Goal: Transaction & Acquisition: Purchase product/service

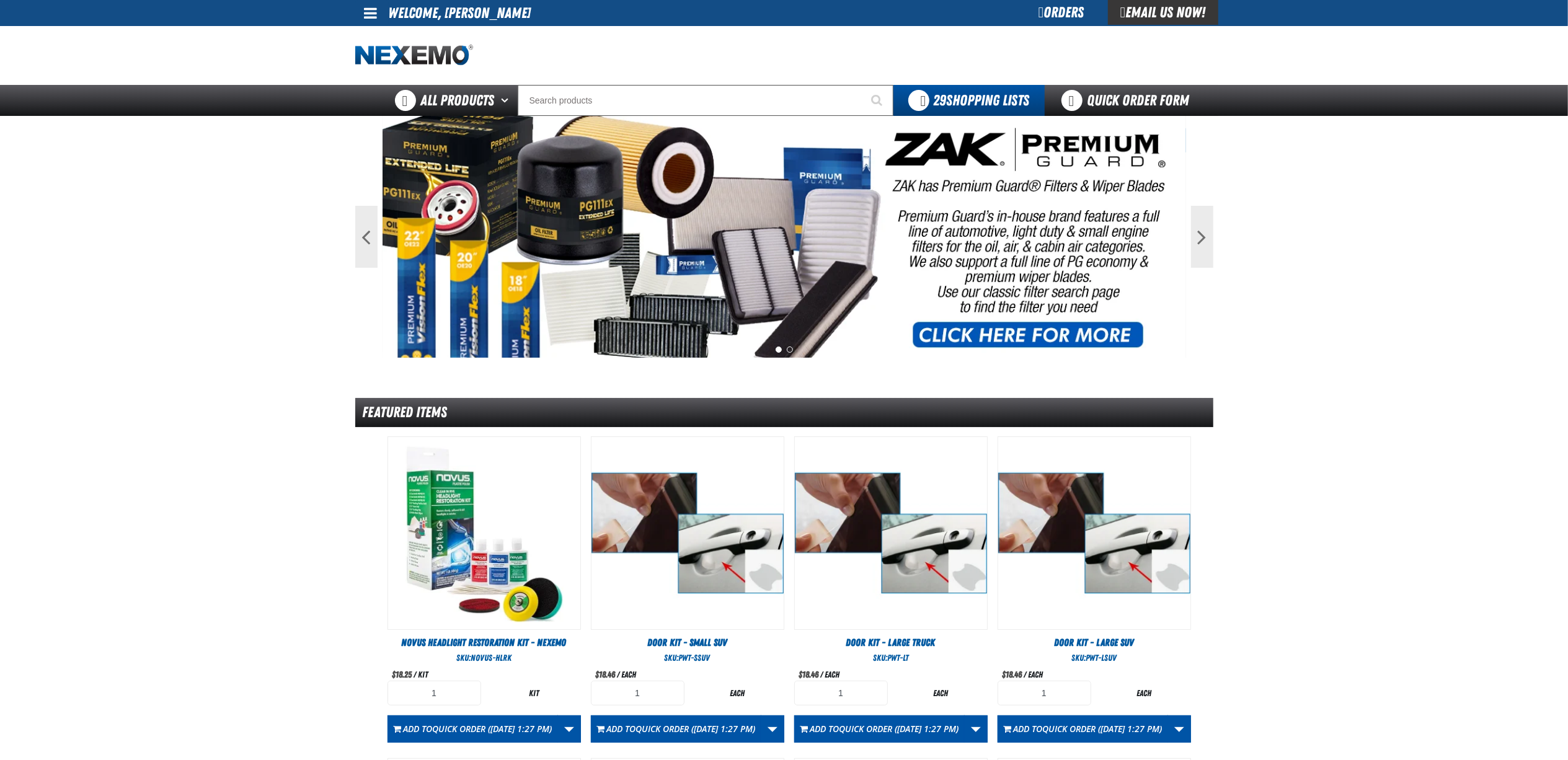
click at [1051, 15] on div "Orders" at bounding box center [1062, 12] width 93 height 25
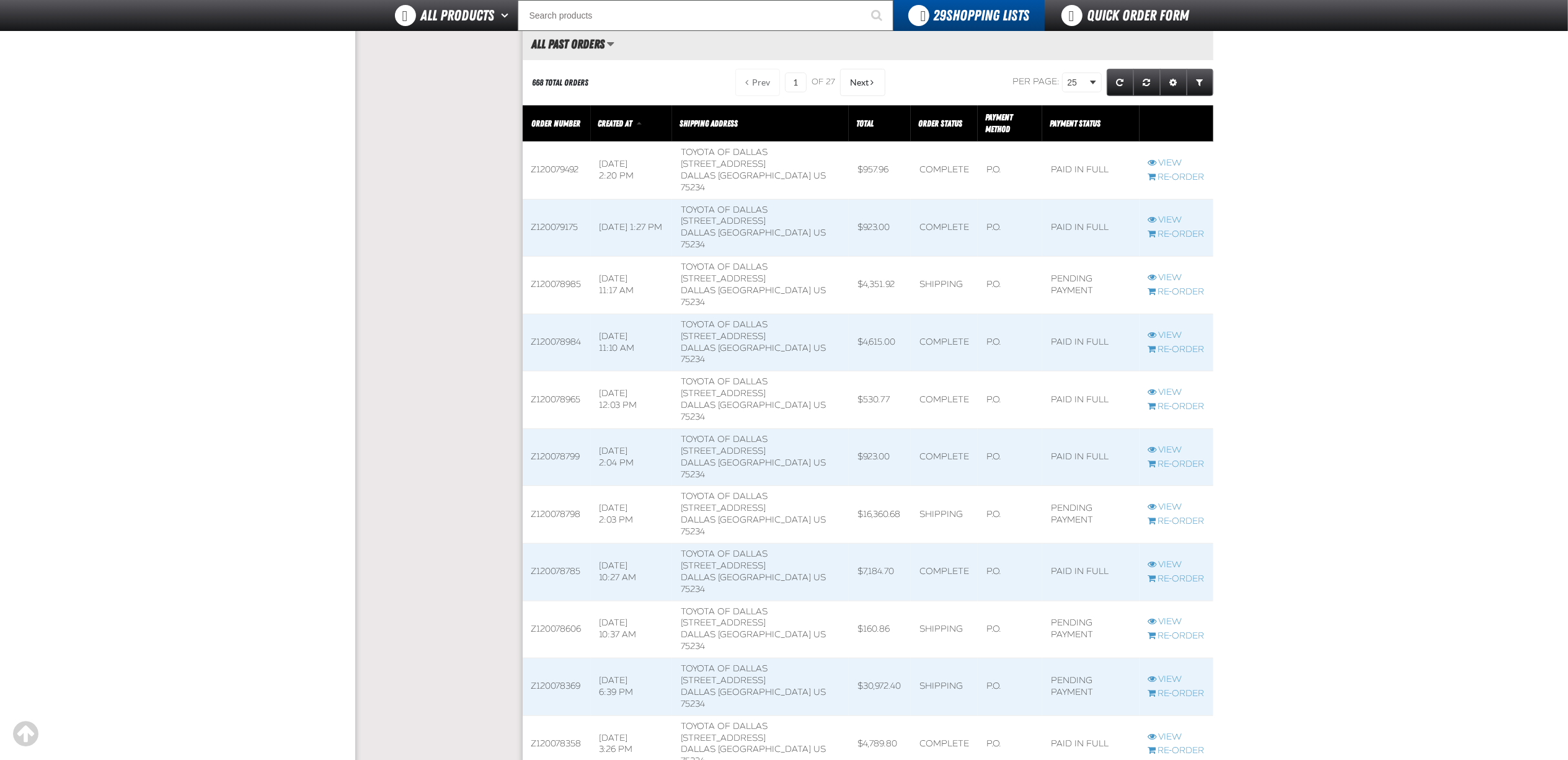
scroll to position [496, 0]
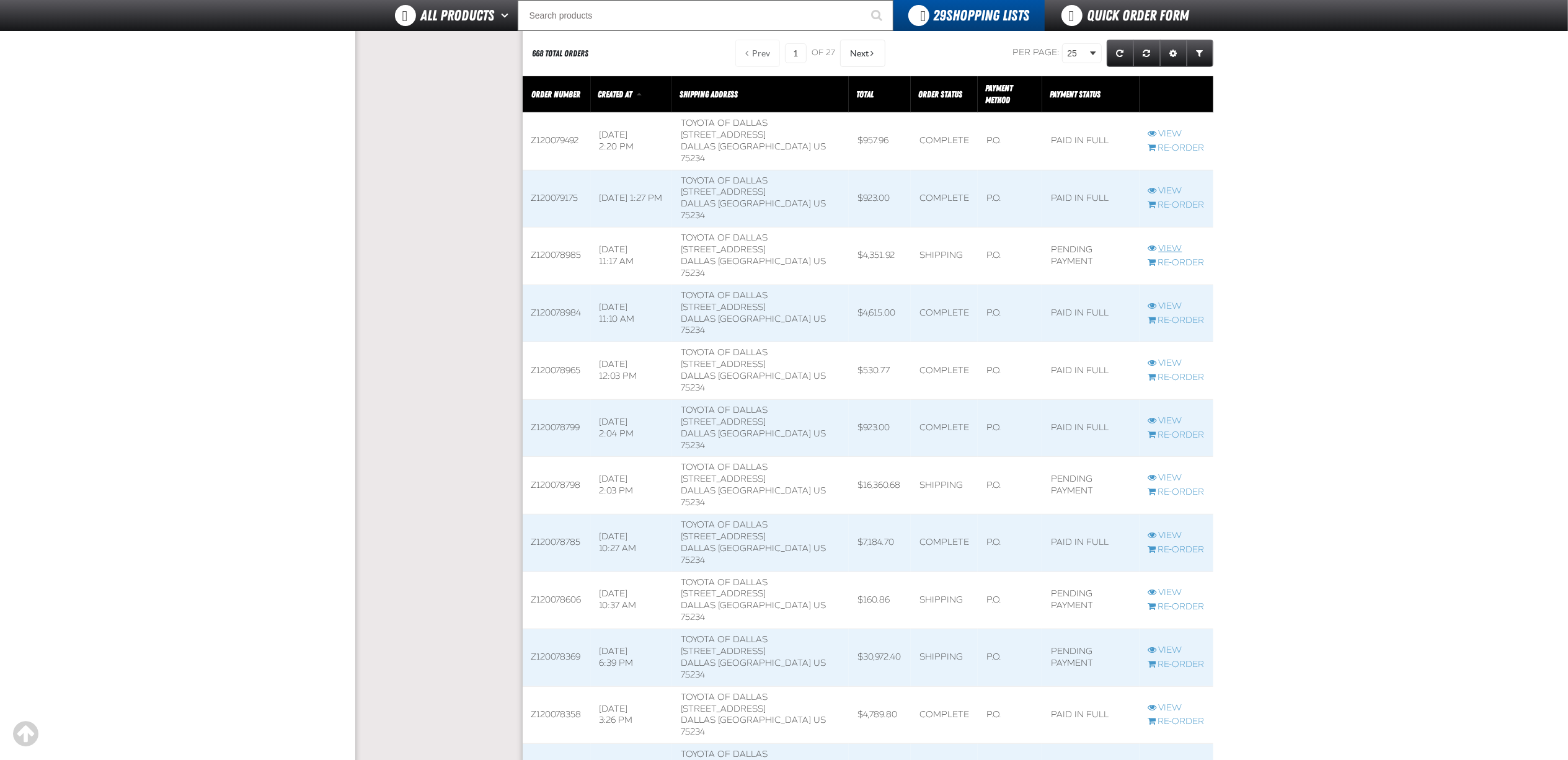
click at [1161, 243] on link "View" at bounding box center [1176, 249] width 57 height 12
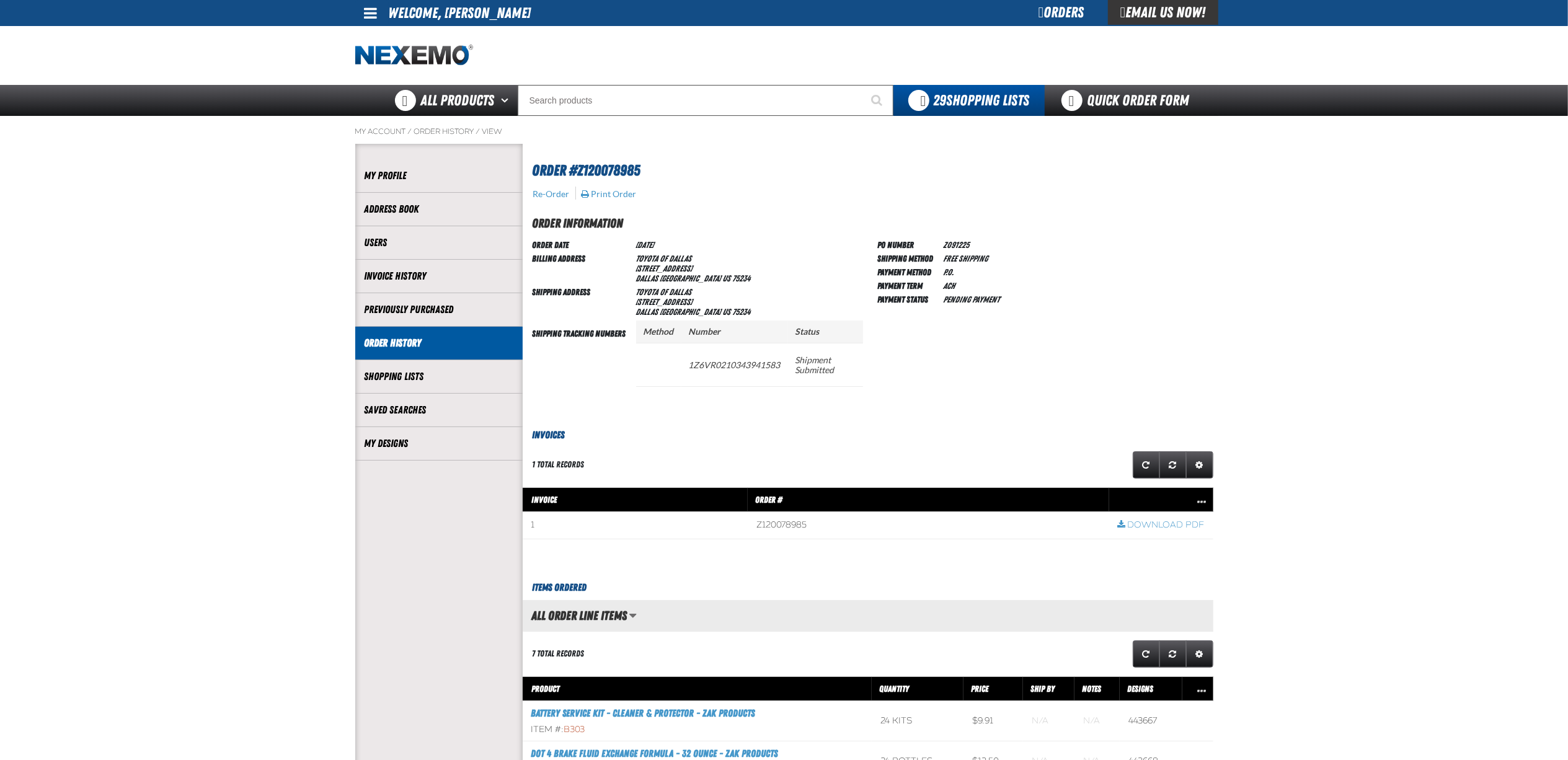
scroll to position [83, 0]
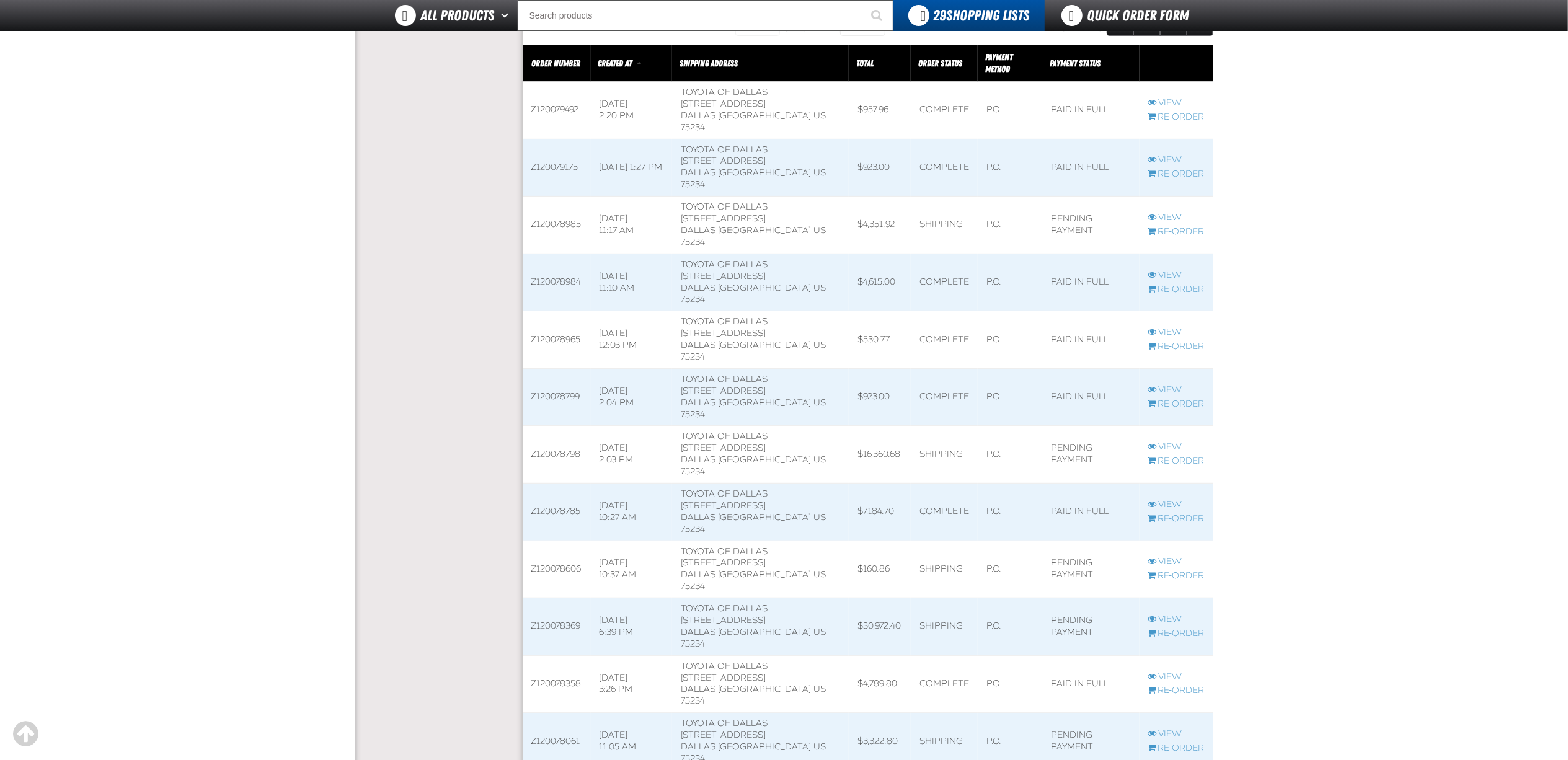
scroll to position [496, 0]
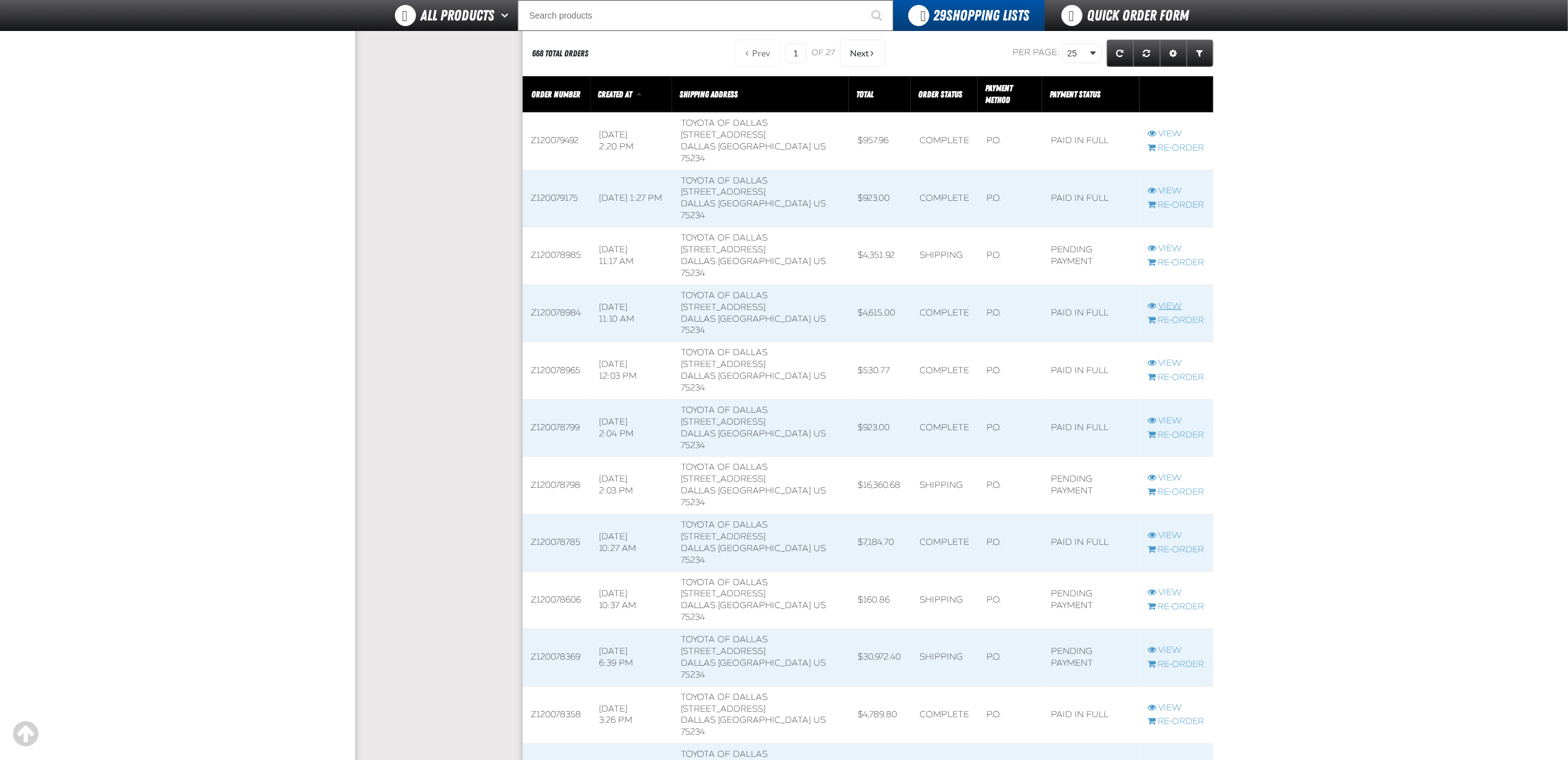
click at [1151, 301] on span "View Z120078984 order" at bounding box center [1153, 305] width 9 height 9
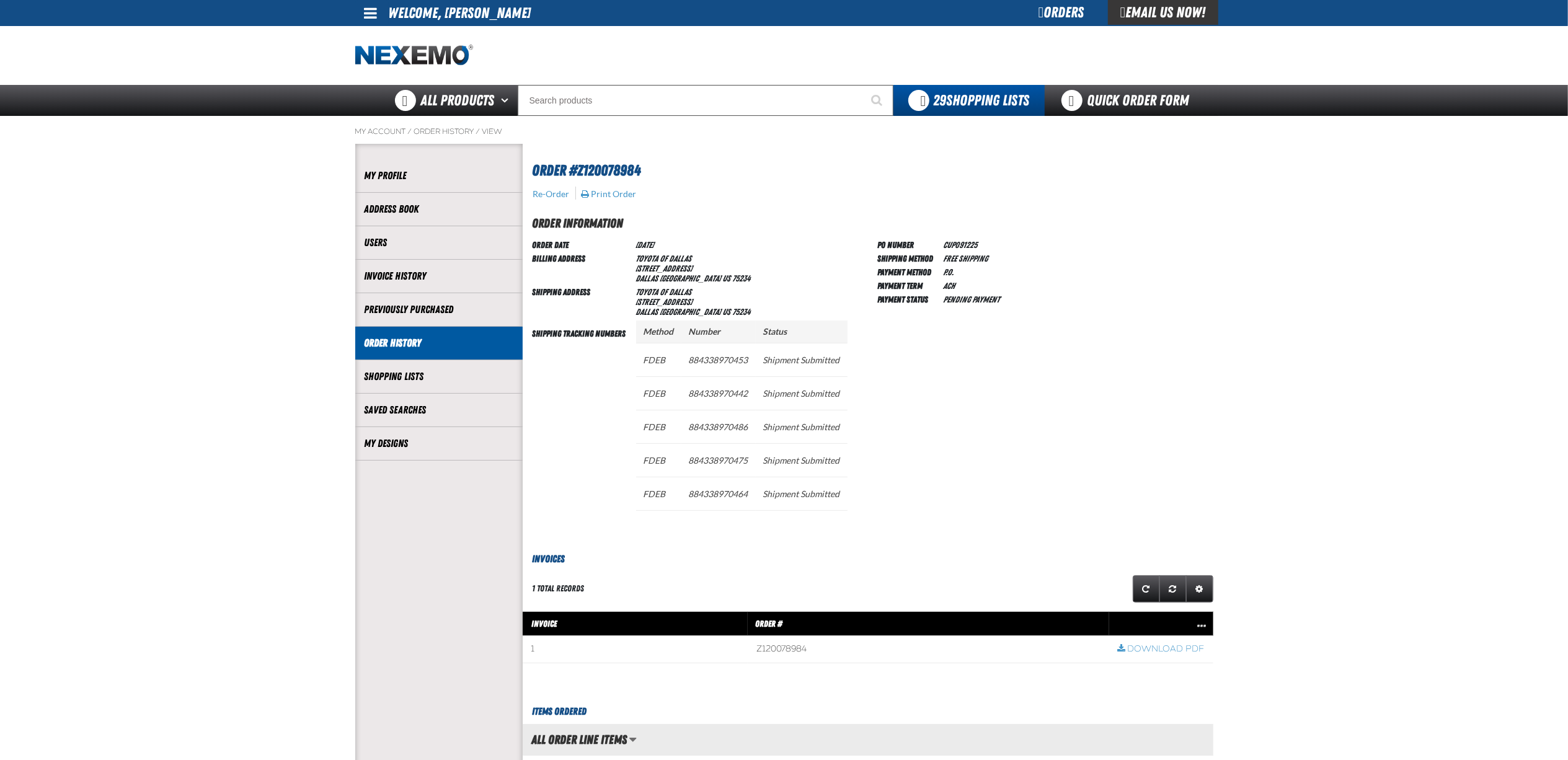
scroll to position [1, 1]
click at [1449, 444] on main "My Account / Order History / View" at bounding box center [784, 645] width 1568 height 1058
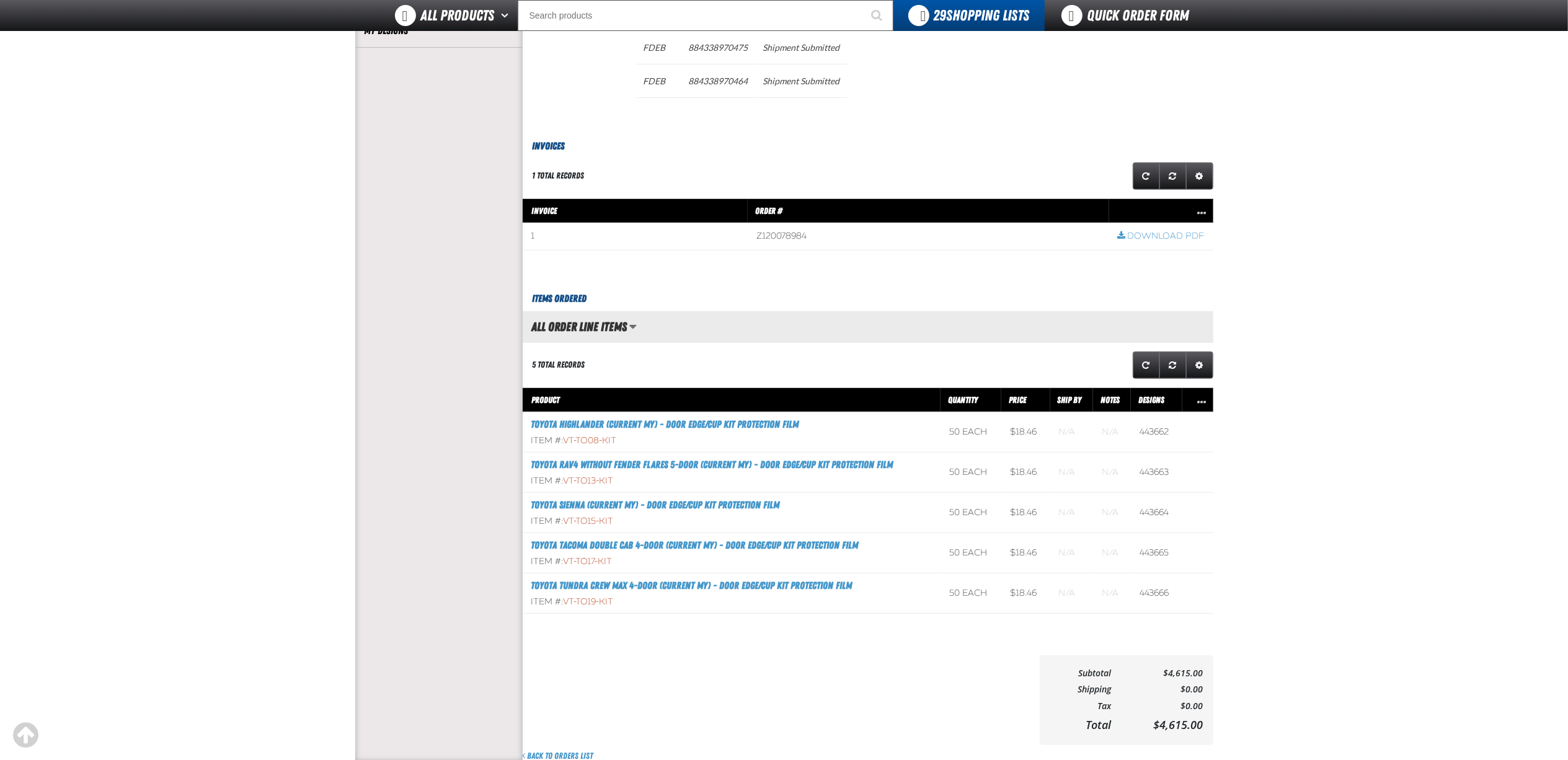
scroll to position [413, 0]
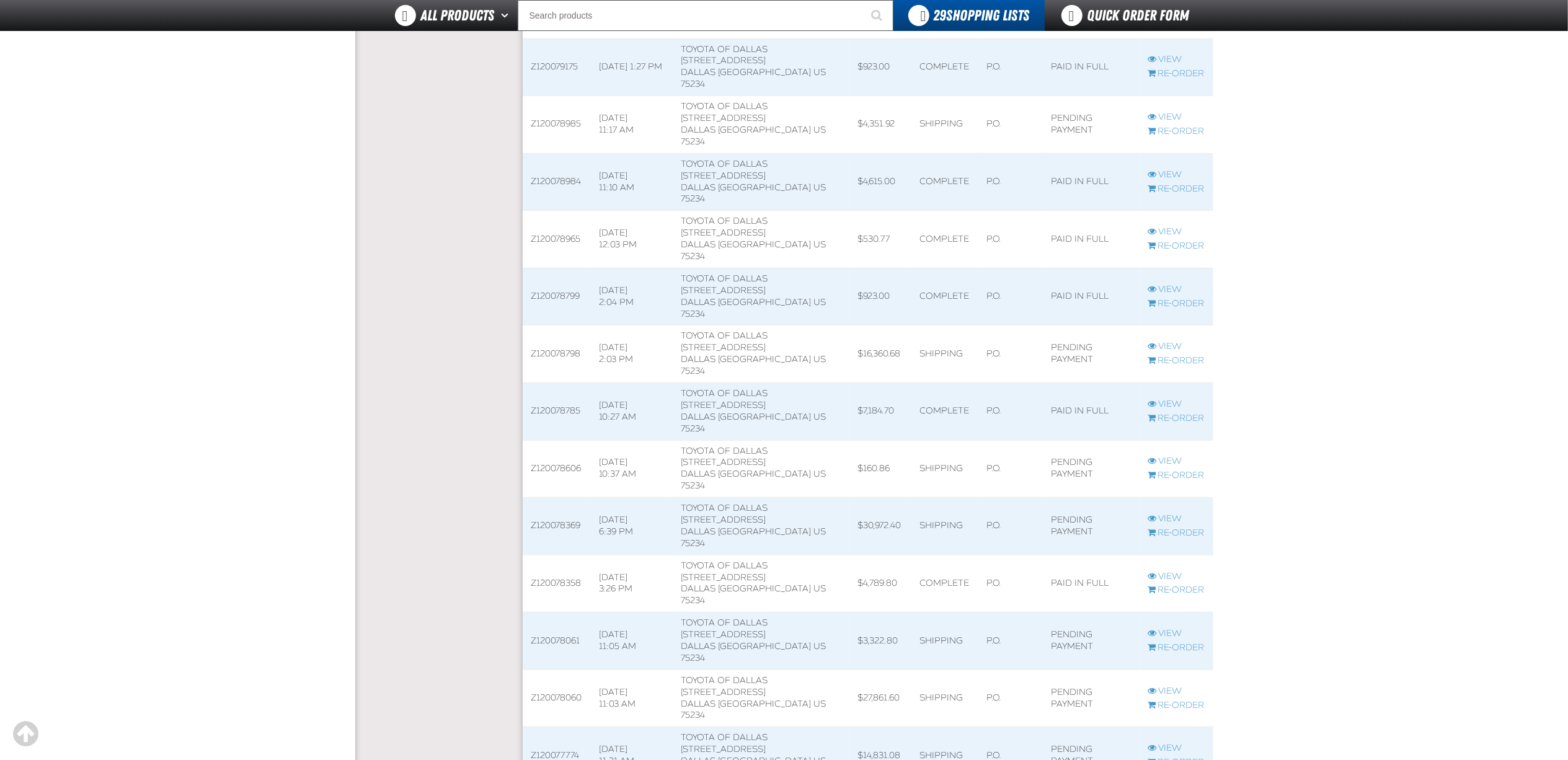
scroll to position [578, 0]
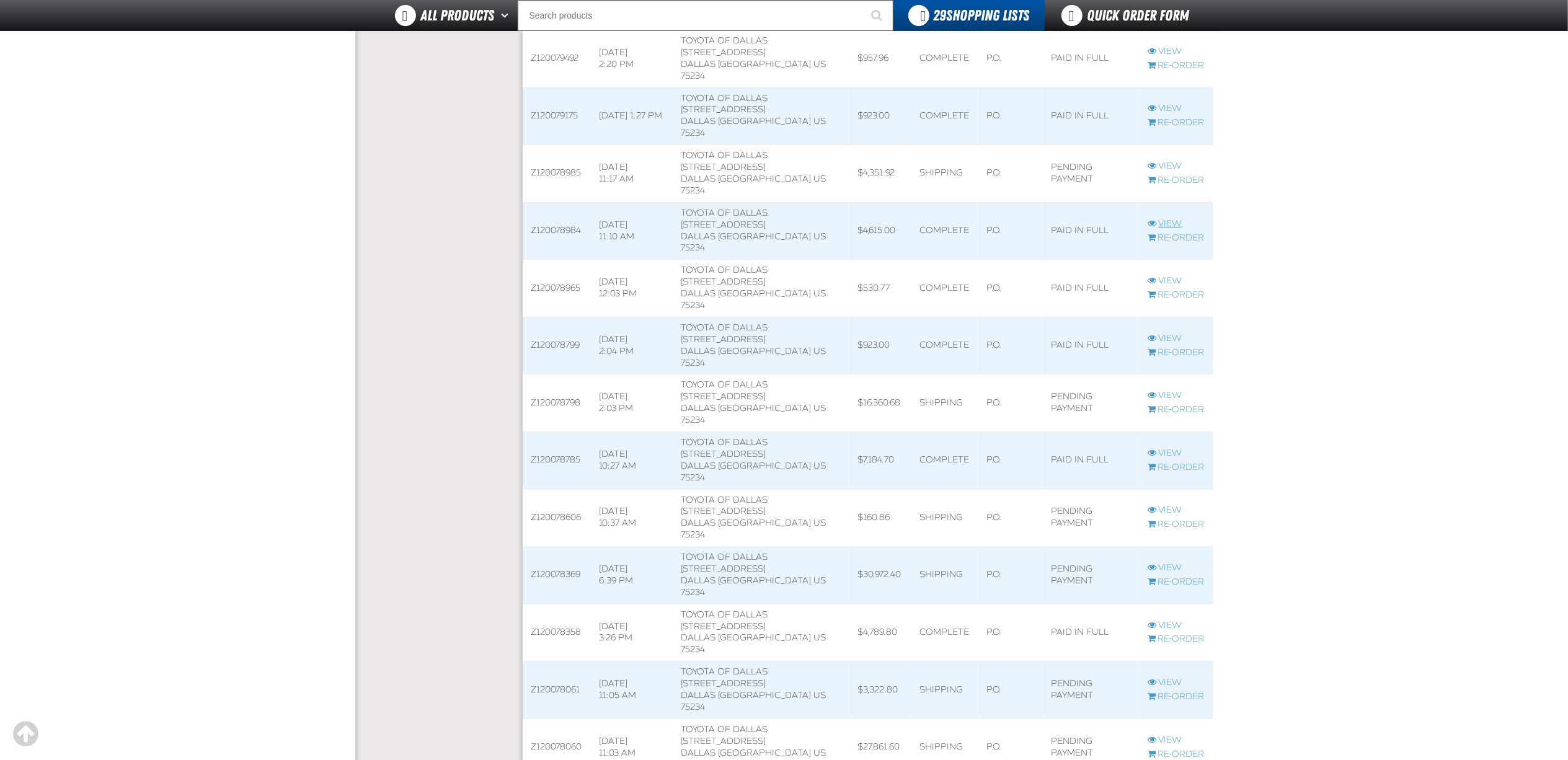
click at [1169, 218] on link "View" at bounding box center [1176, 224] width 57 height 12
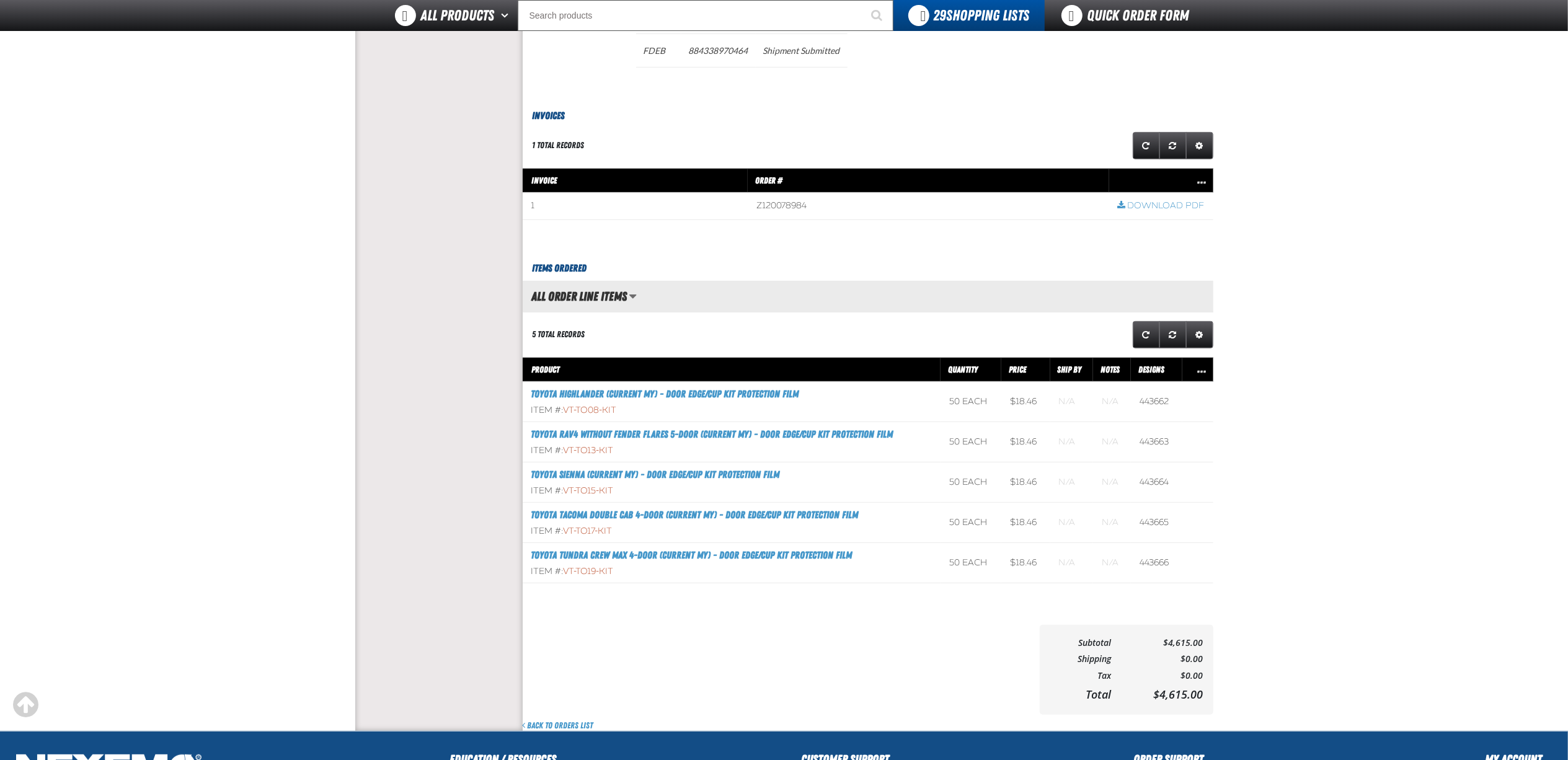
scroll to position [413, 0]
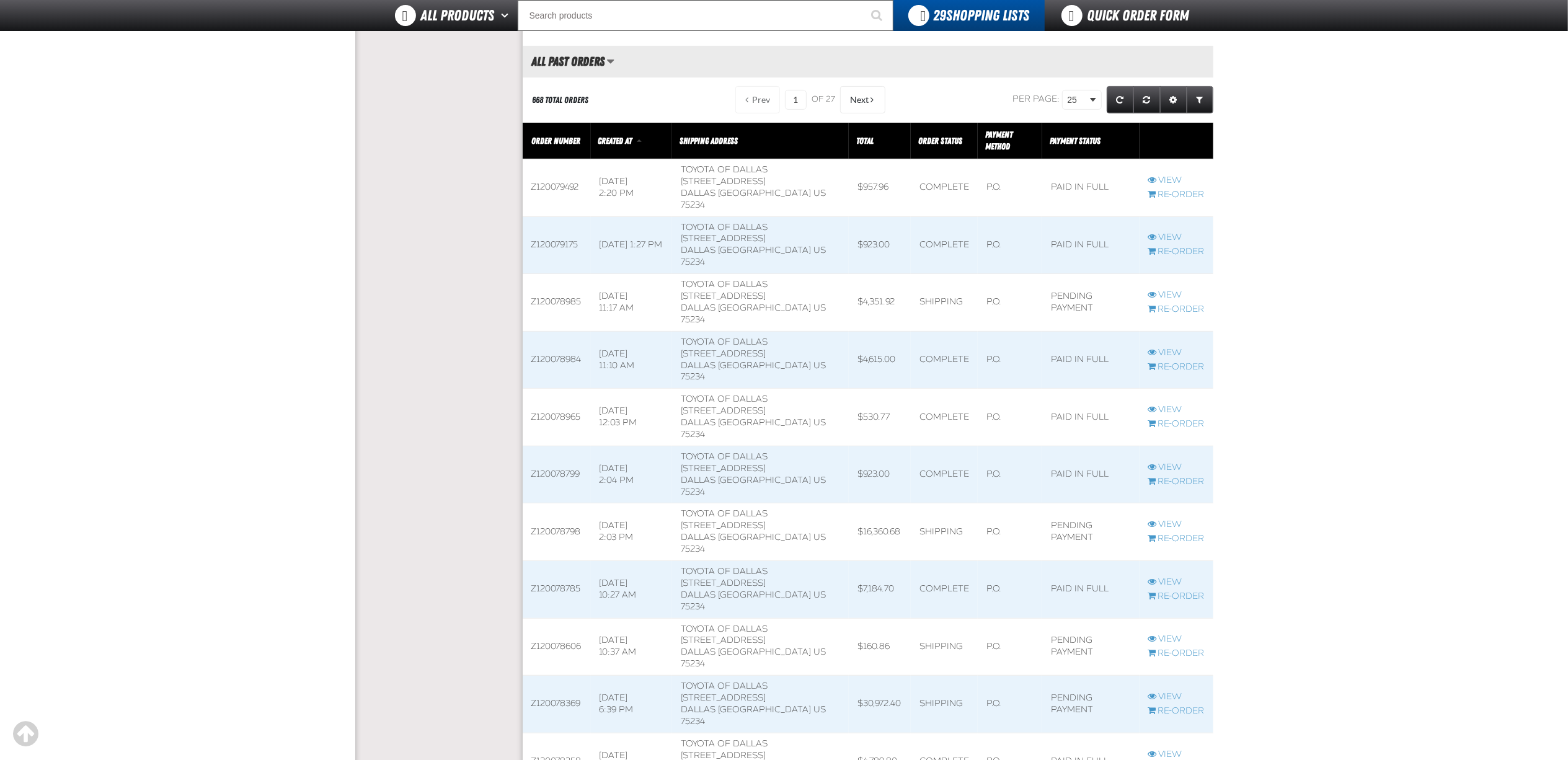
scroll to position [496, 0]
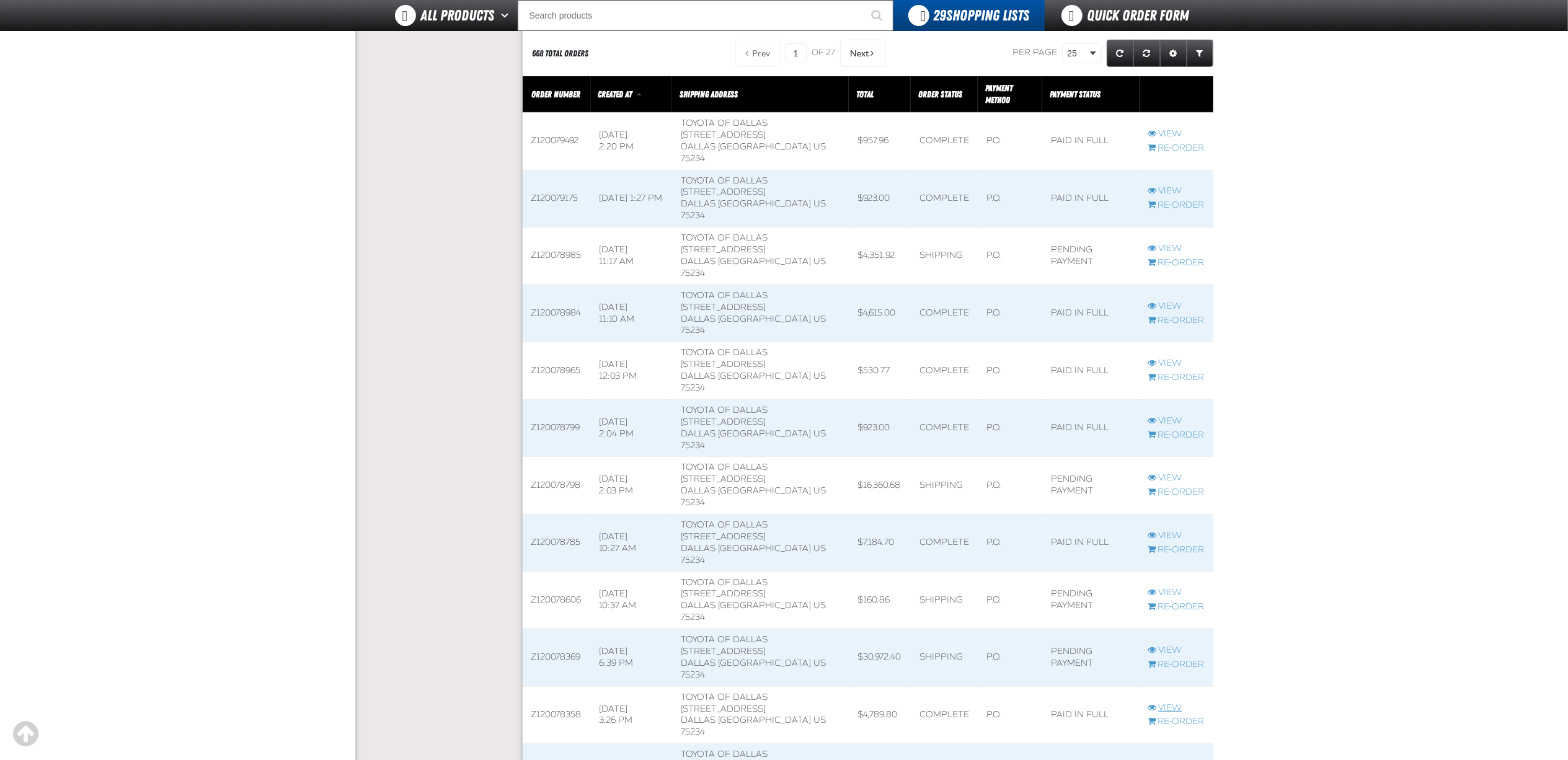
click at [1169, 702] on link "View" at bounding box center [1176, 708] width 57 height 12
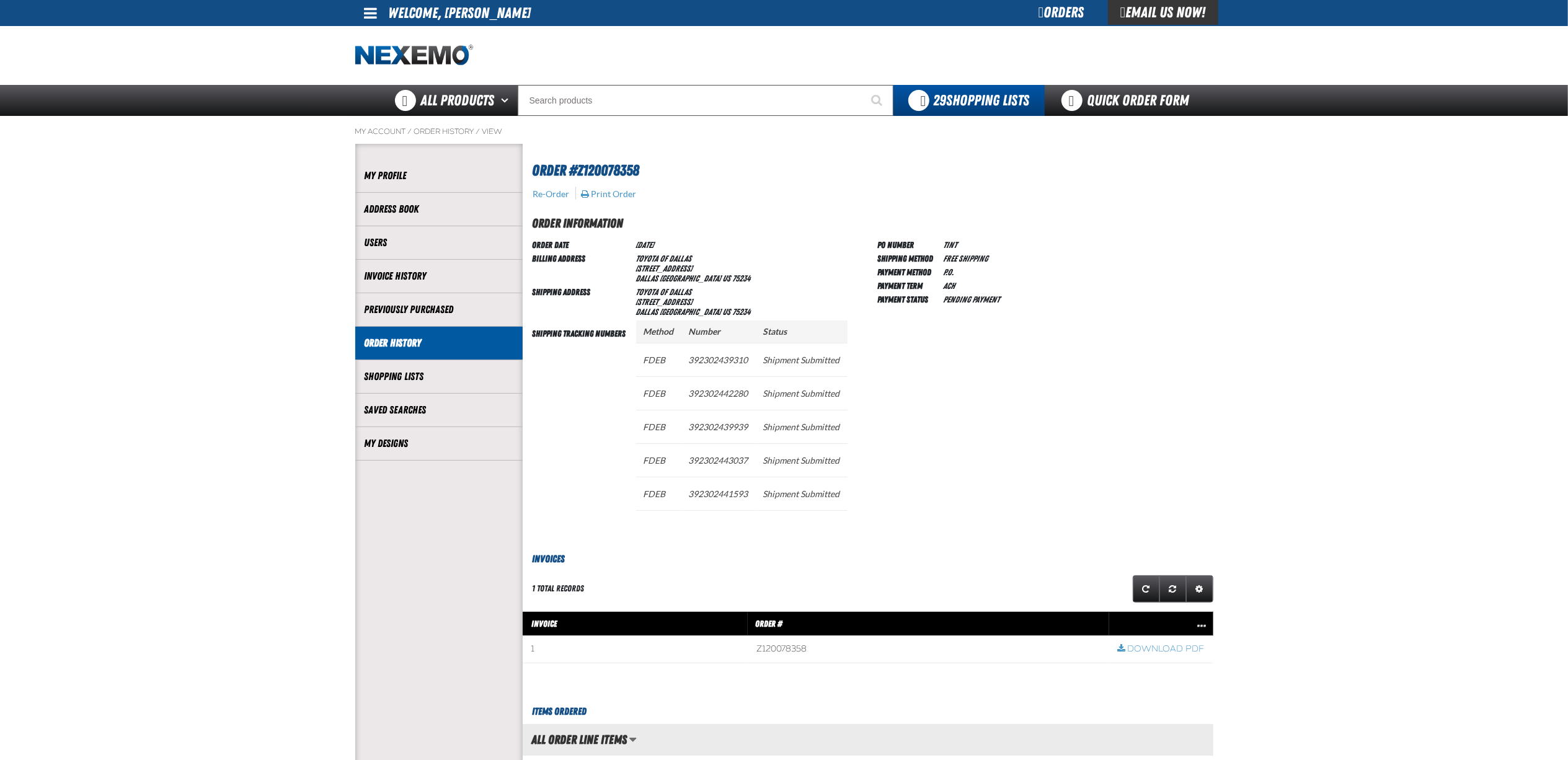
click at [1178, 276] on div "PO Number TINT Shipping Method Free Shipping Payment Method P.O. Payment Term A…" at bounding box center [1046, 385] width 336 height 294
click at [1073, 11] on div "Orders" at bounding box center [1062, 12] width 93 height 25
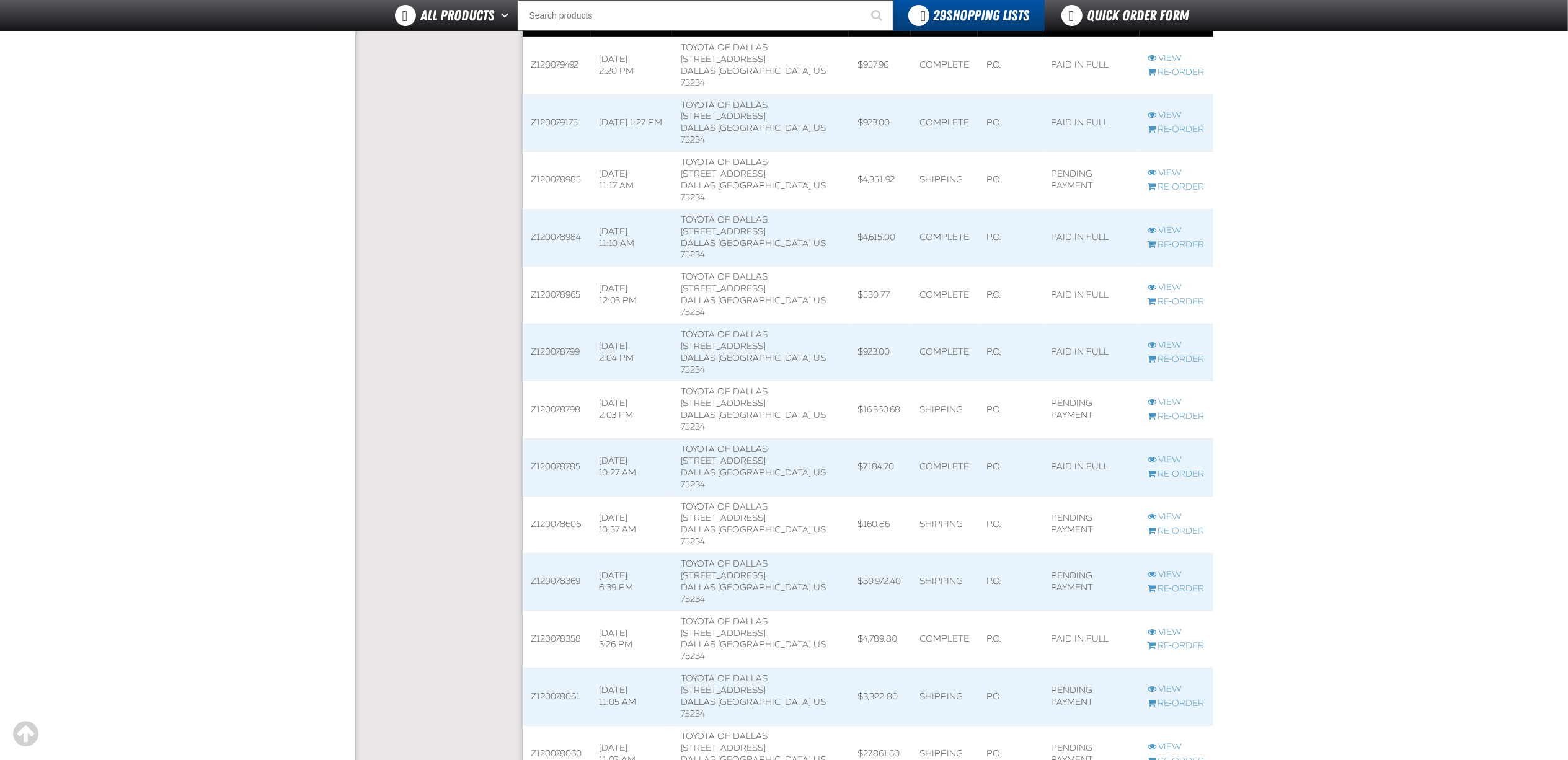
scroll to position [578, 0]
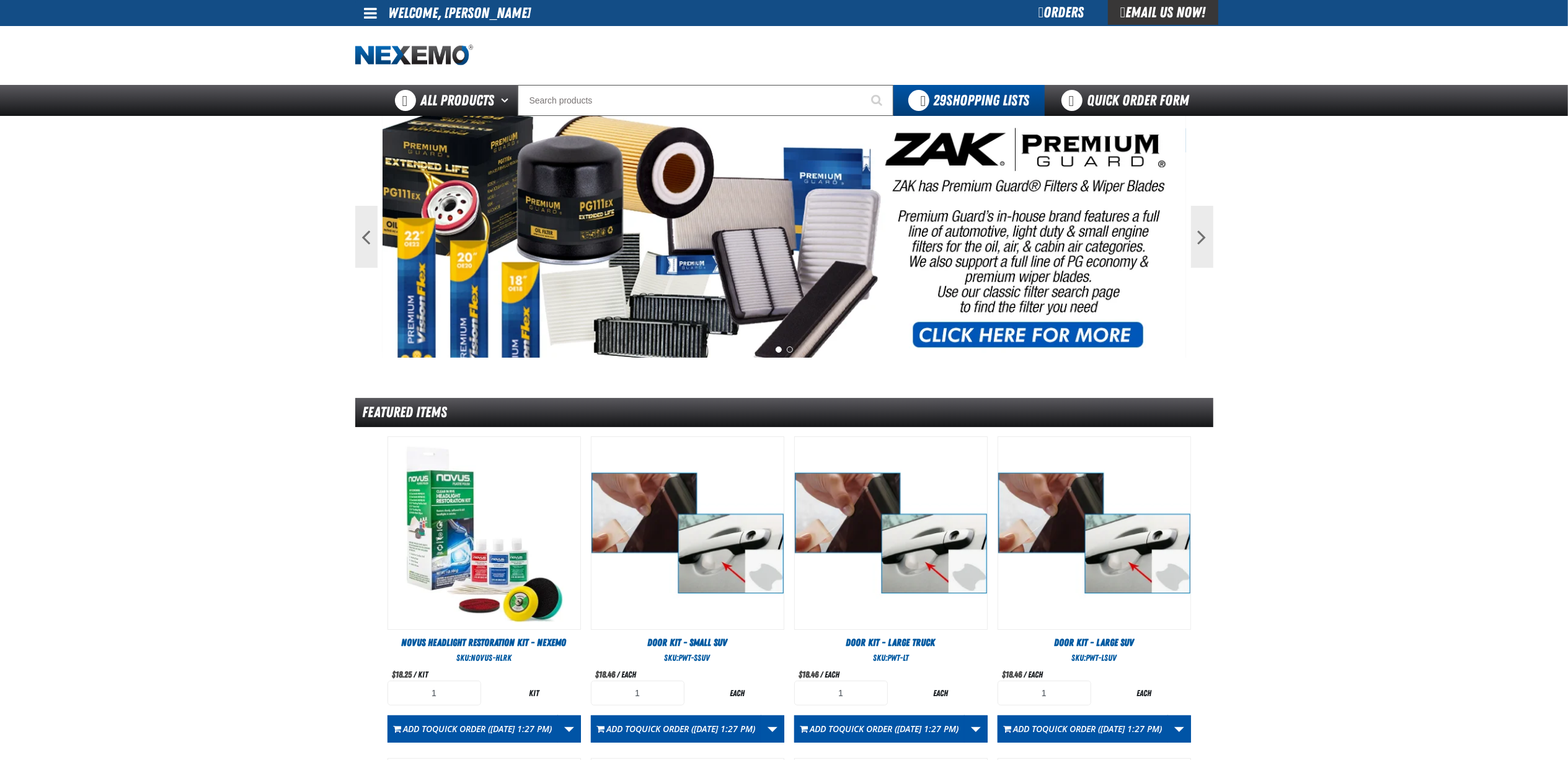
click at [1406, 328] on main "Previous Next 1 2 Featured Items" at bounding box center [784, 600] width 1568 height 970
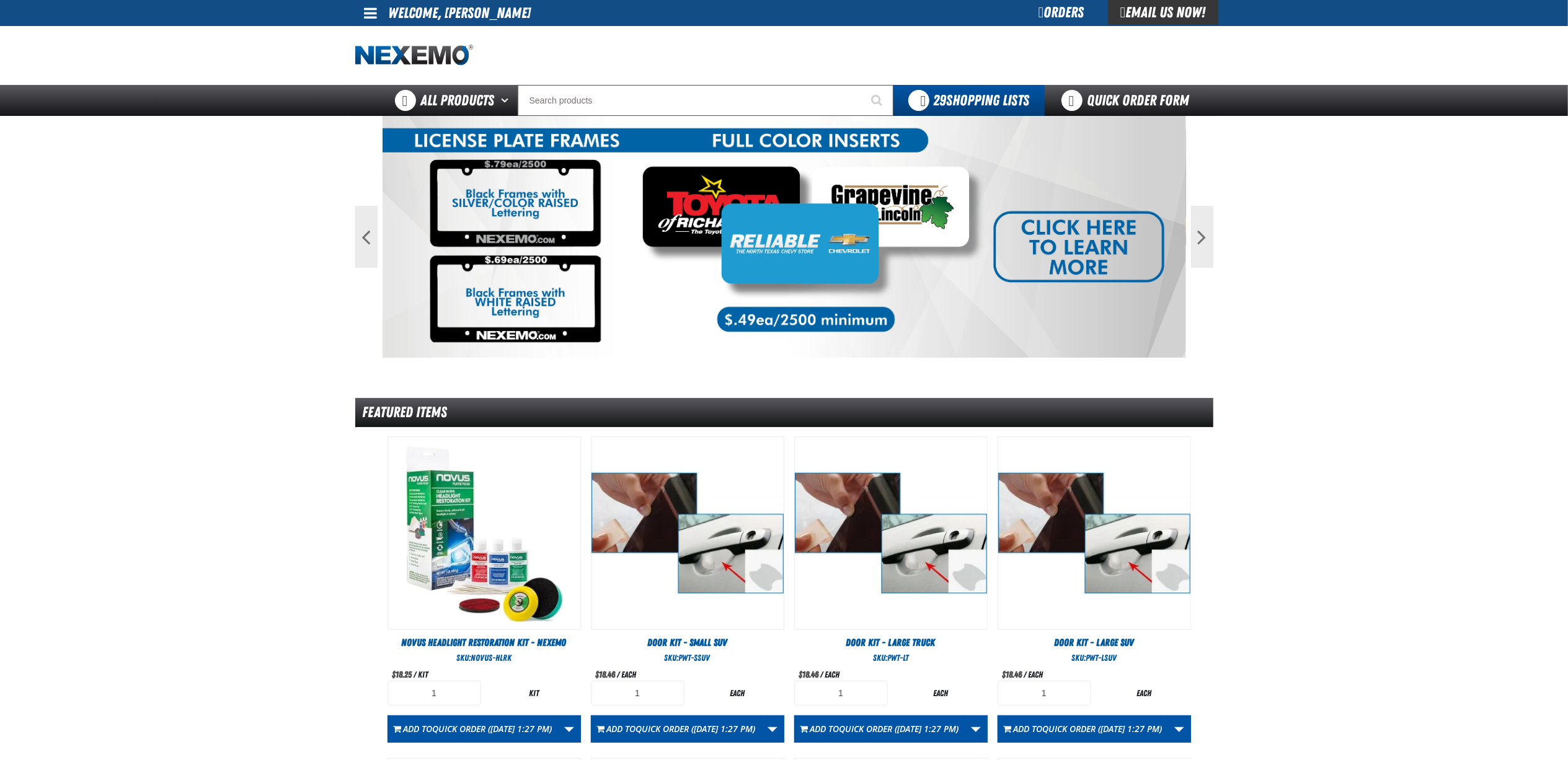
click at [1469, 383] on main "Previous Next 1 2 Featured Items" at bounding box center [784, 600] width 1568 height 970
click at [1350, 402] on main "Previous Next 1 2 Featured Items" at bounding box center [784, 600] width 1568 height 970
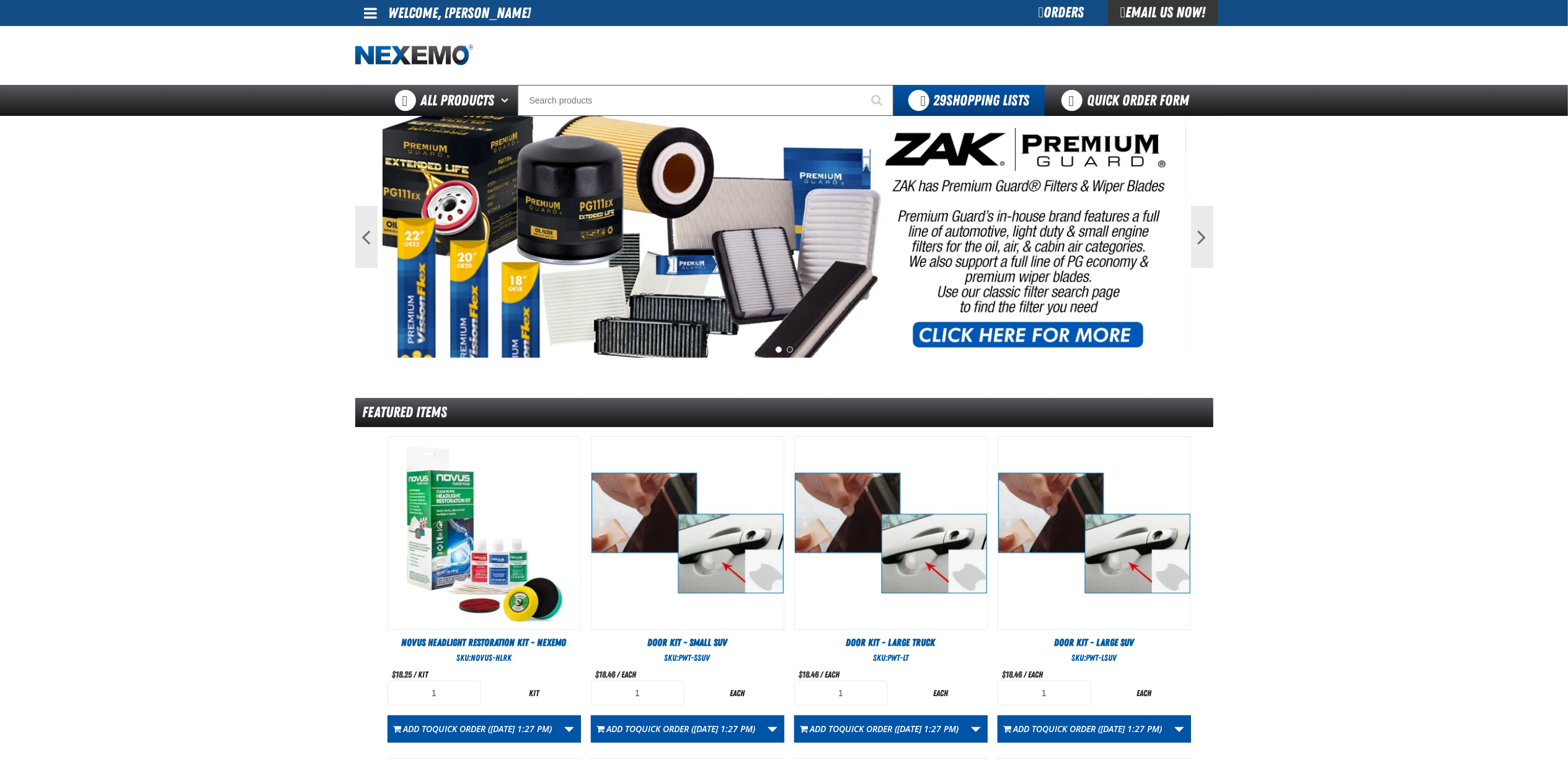
click at [1325, 365] on main "Previous Next 1 2 Featured Items" at bounding box center [784, 600] width 1568 height 970
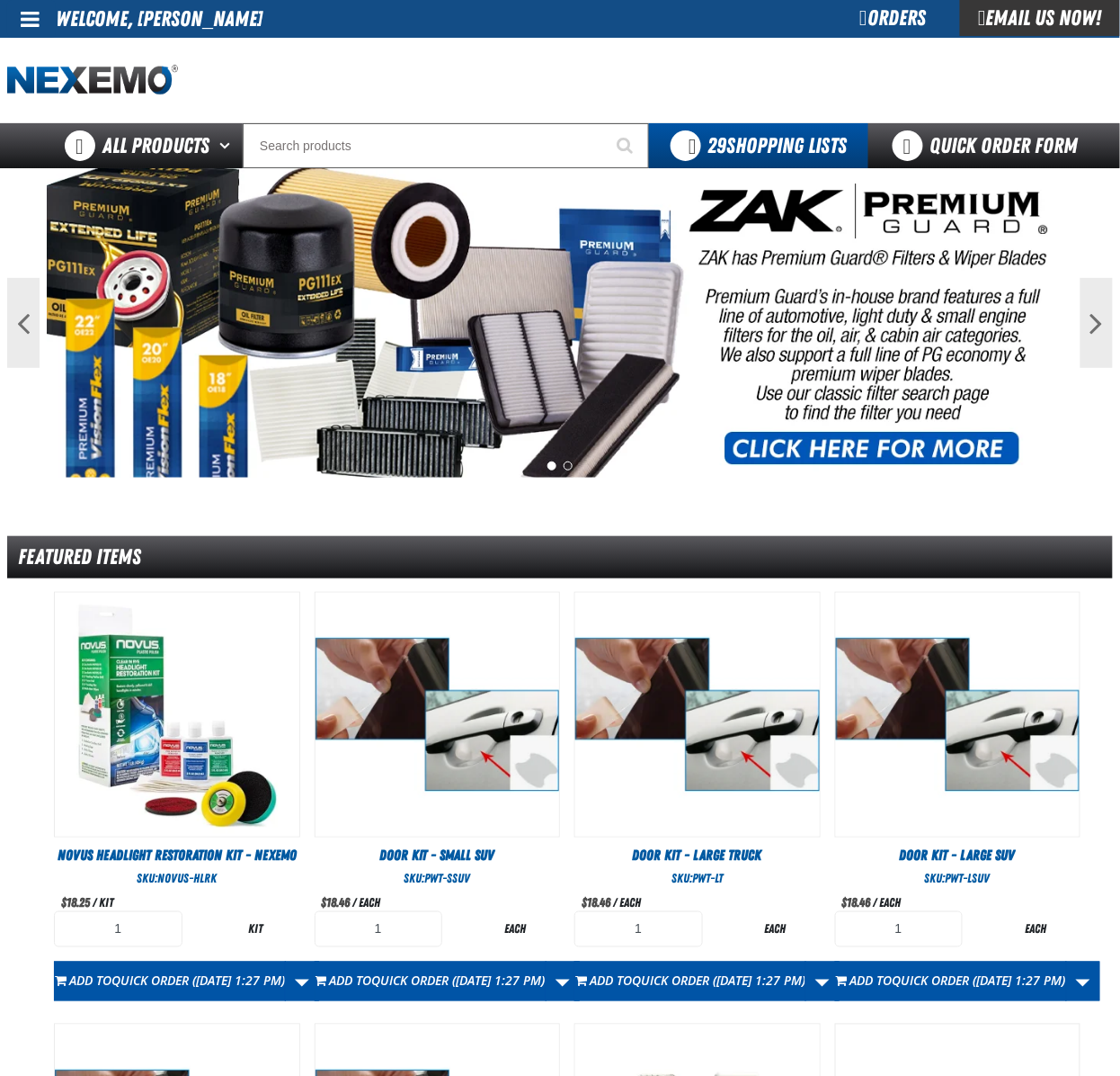
click at [885, 23] on div "Orders" at bounding box center [893, 17] width 135 height 36
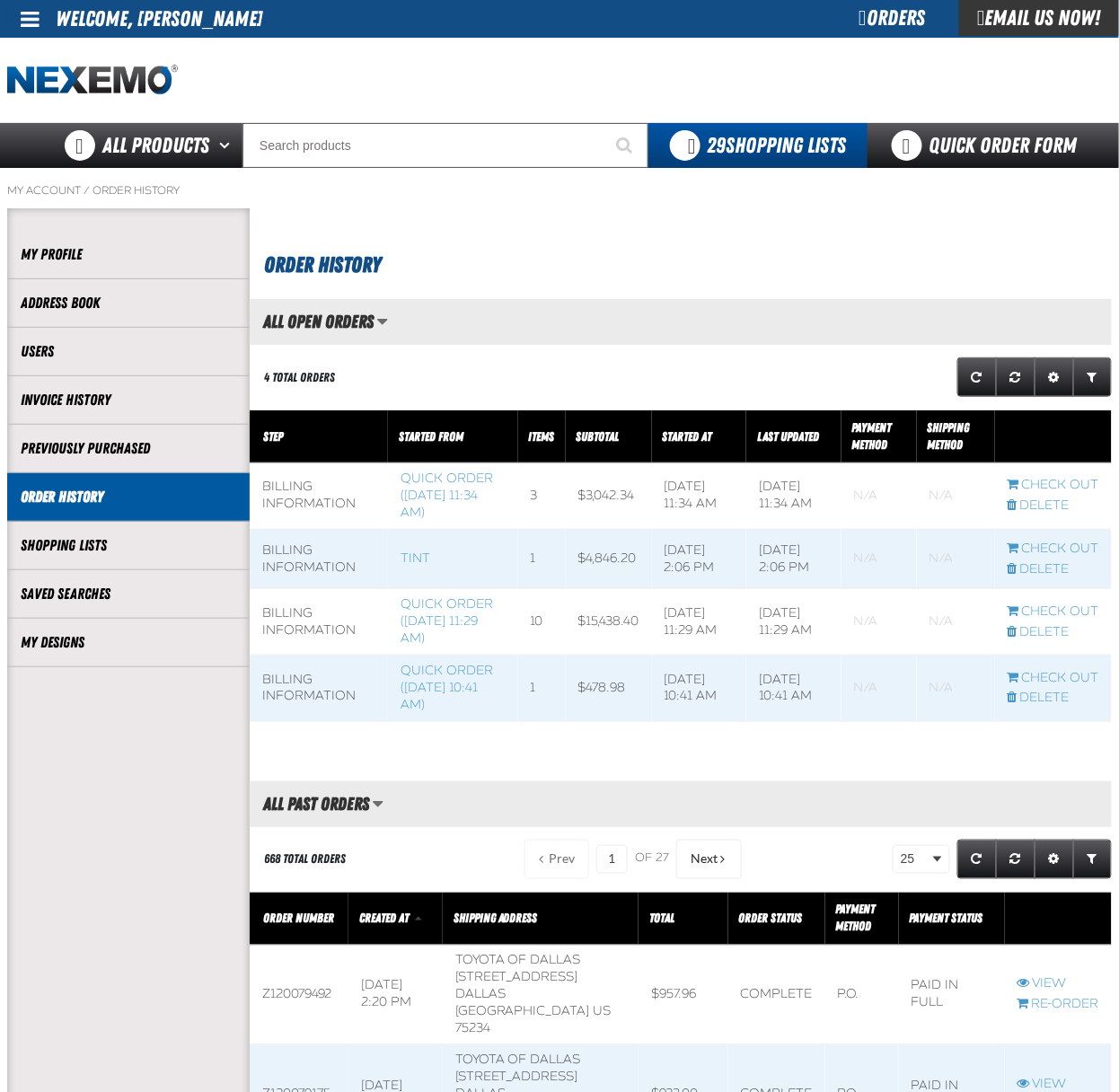
scroll to position [1, 1]
click at [948, 131] on link "Quick Order Form" at bounding box center [990, 146] width 243 height 45
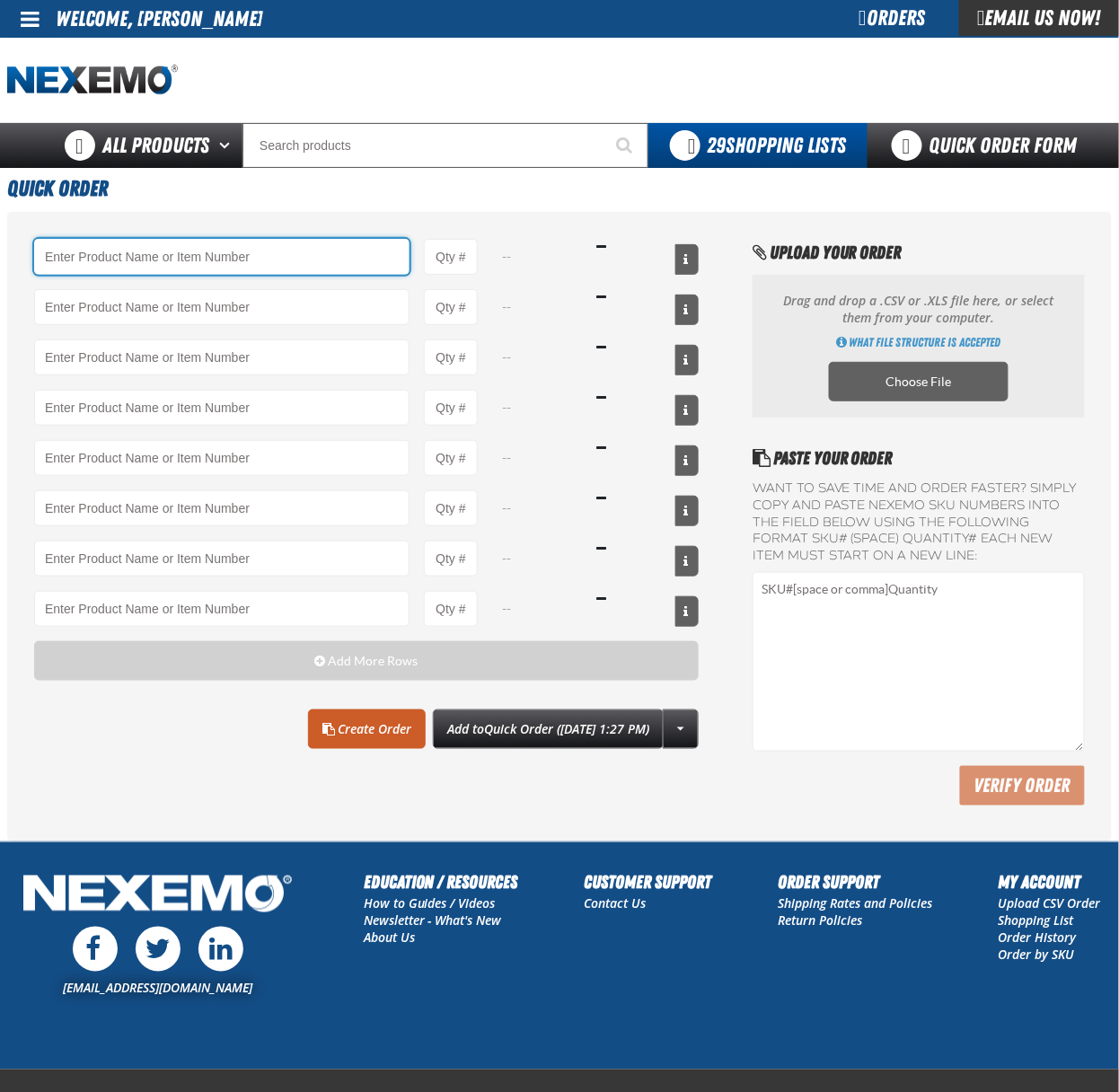
type input "F"
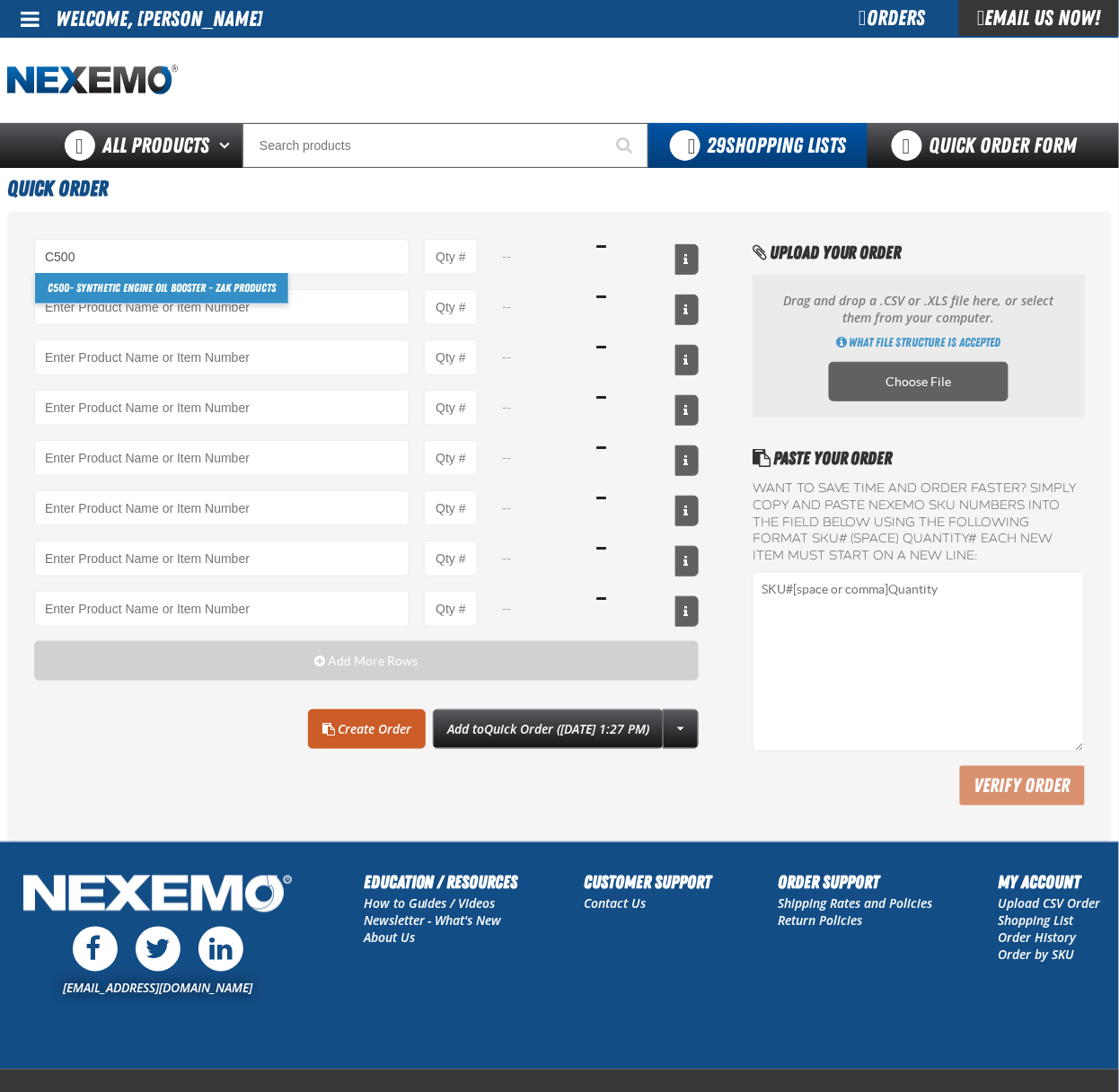
click at [267, 287] on link "C500 - Synthetic Engine Oil Booster - ZAK Products" at bounding box center [161, 288] width 254 height 31
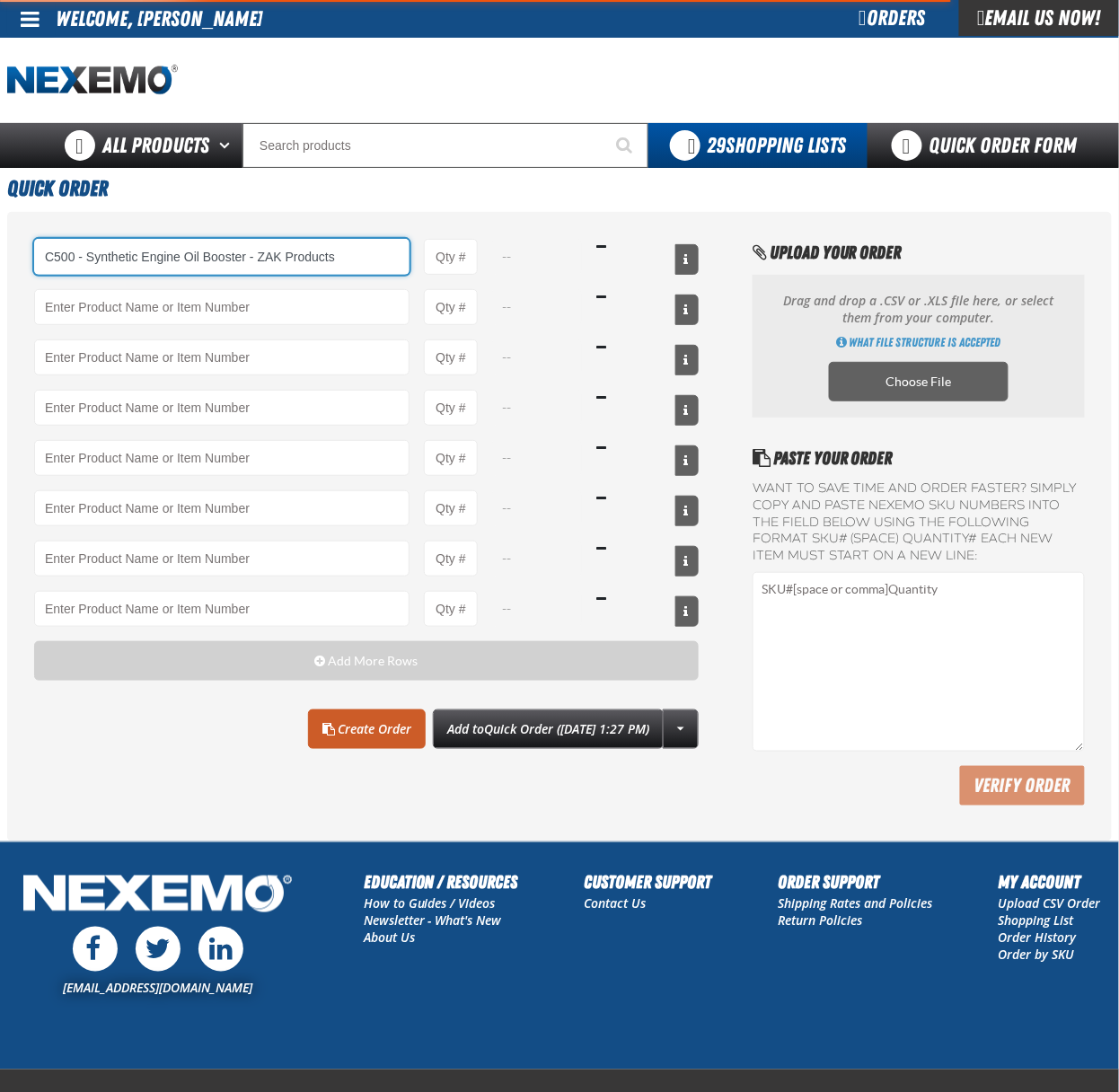
type input "C500 - Synthetic Engine Oil Booster - ZAK Products"
type input "1"
select select "bottle"
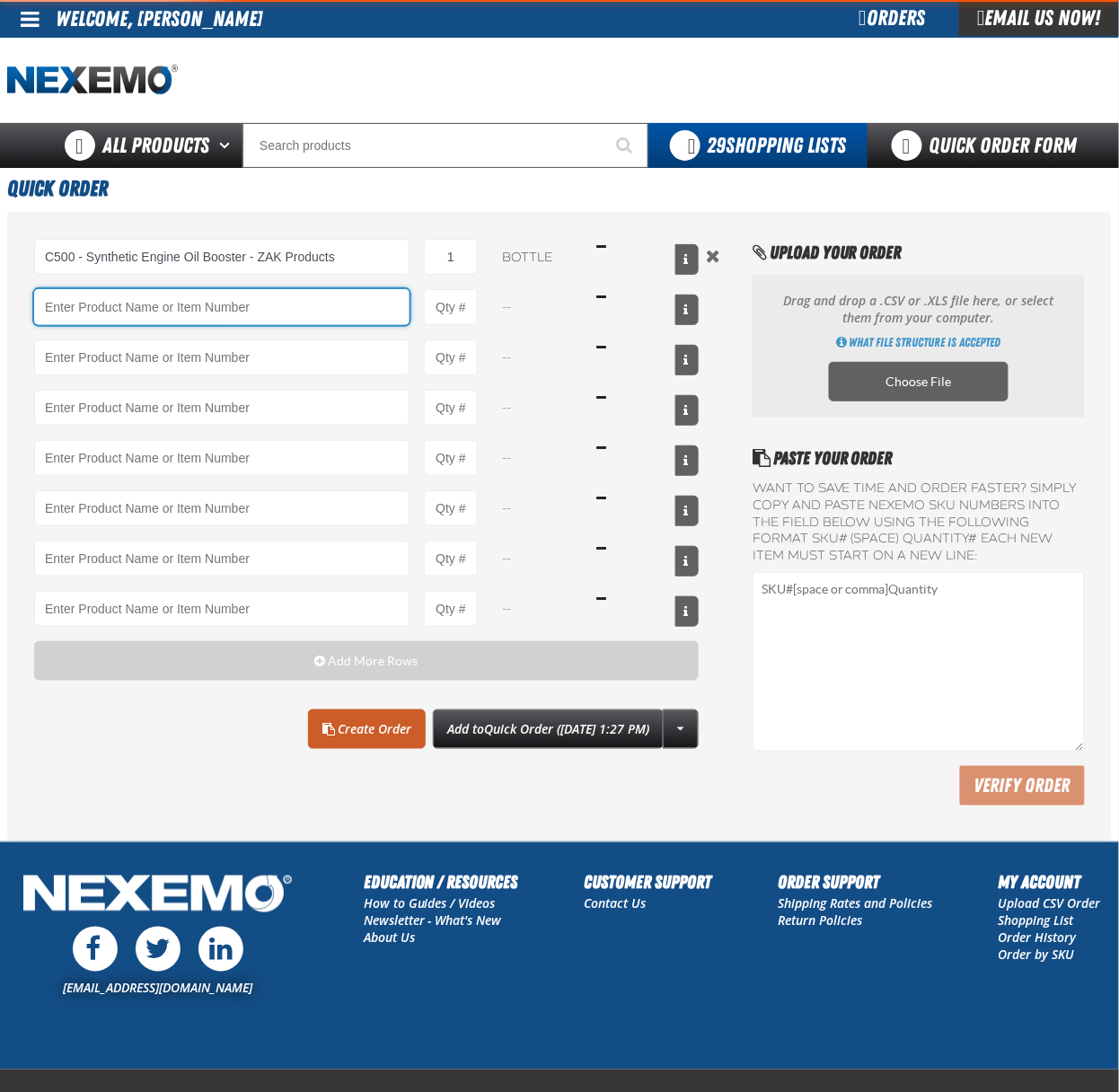
click at [267, 303] on input "Product" at bounding box center [221, 307] width 375 height 36
type input "F"
type input "C500 - Synthetic Engine Oil Booster - ZAK Products"
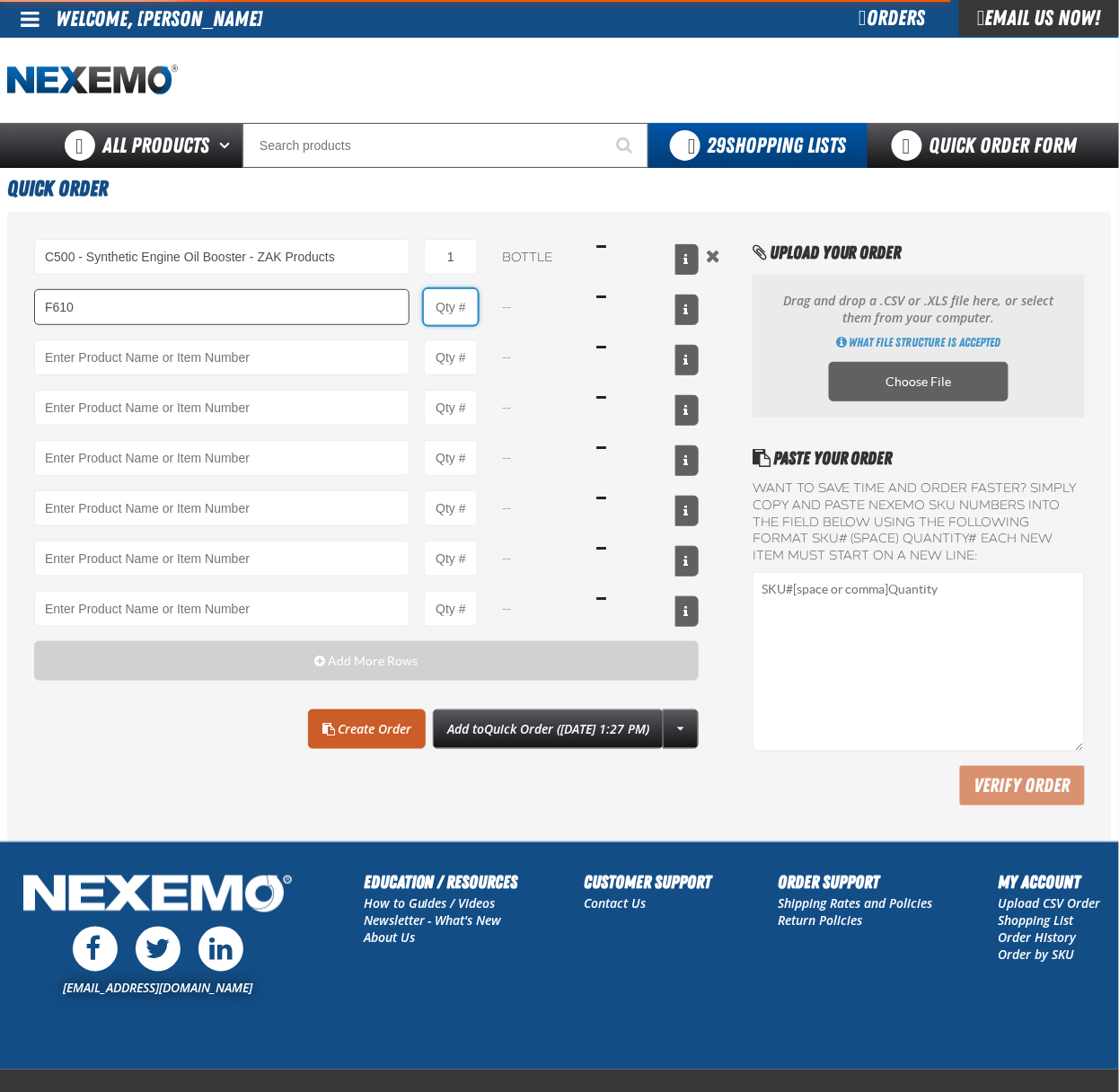
type input "F610 - Z-Tech - ZAK Products"
type input "1"
select select "bottle"
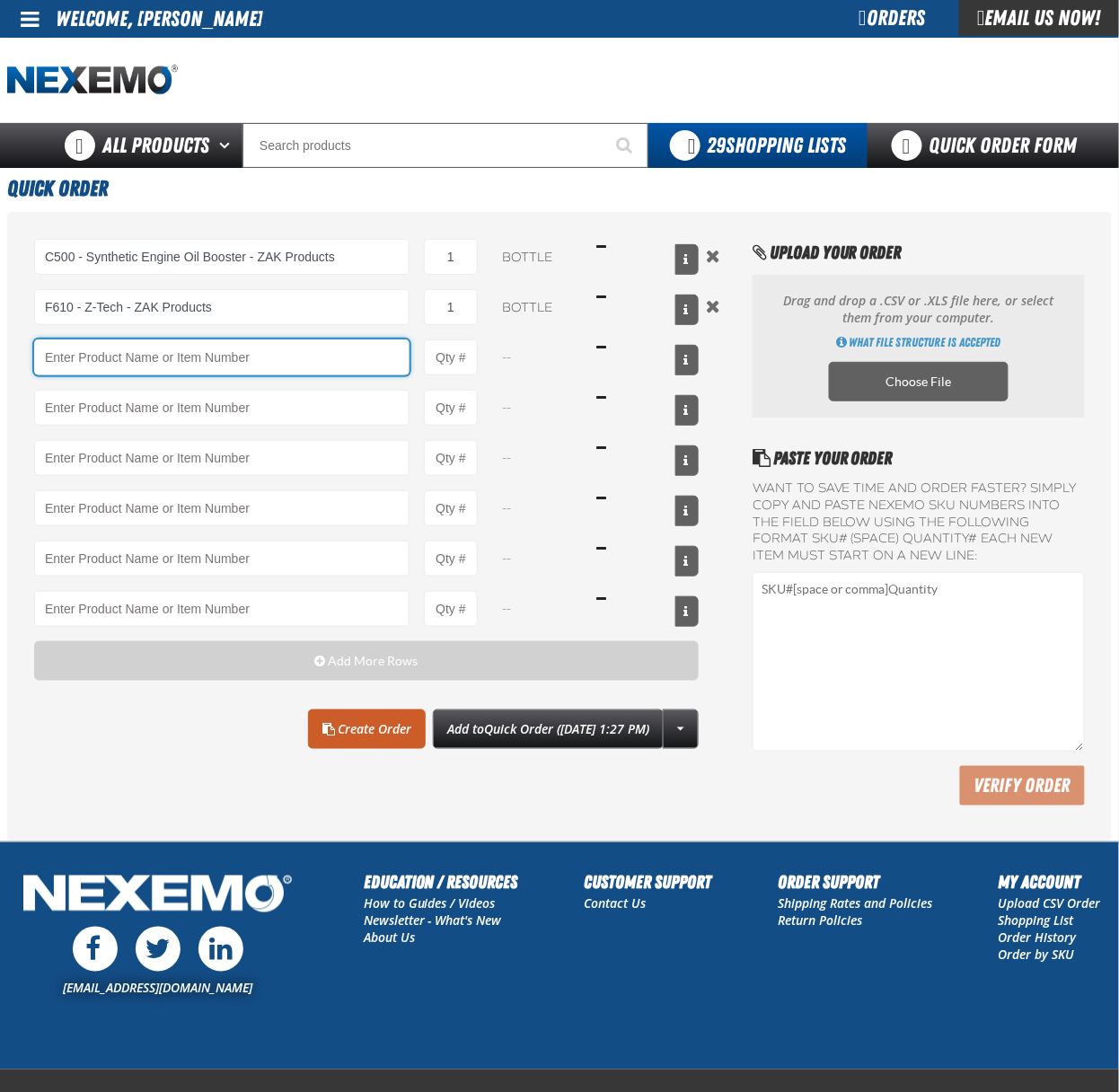
click at [232, 364] on input "Product" at bounding box center [221, 357] width 375 height 36
drag, startPoint x: 209, startPoint y: 370, endPoint x: 208, endPoint y: 385, distance: 15.0
click at [209, 369] on input "Product" at bounding box center [221, 357] width 375 height 36
type input "A103 - Throttle Body and Intake Cleaner - ZAK Products"
type input "1"
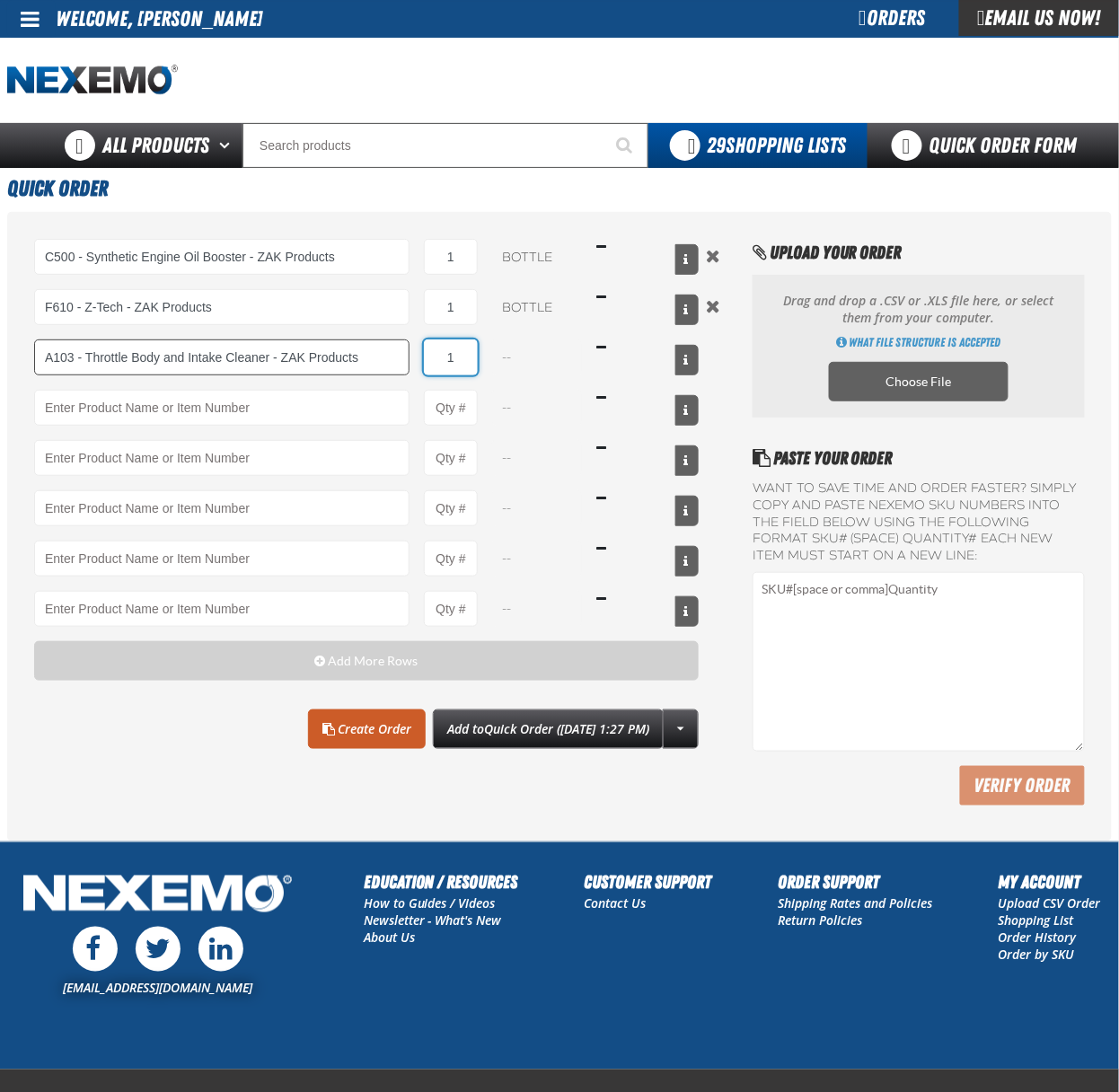
select select "can"
type input "120"
click at [462, 253] on input "1" at bounding box center [451, 257] width 54 height 36
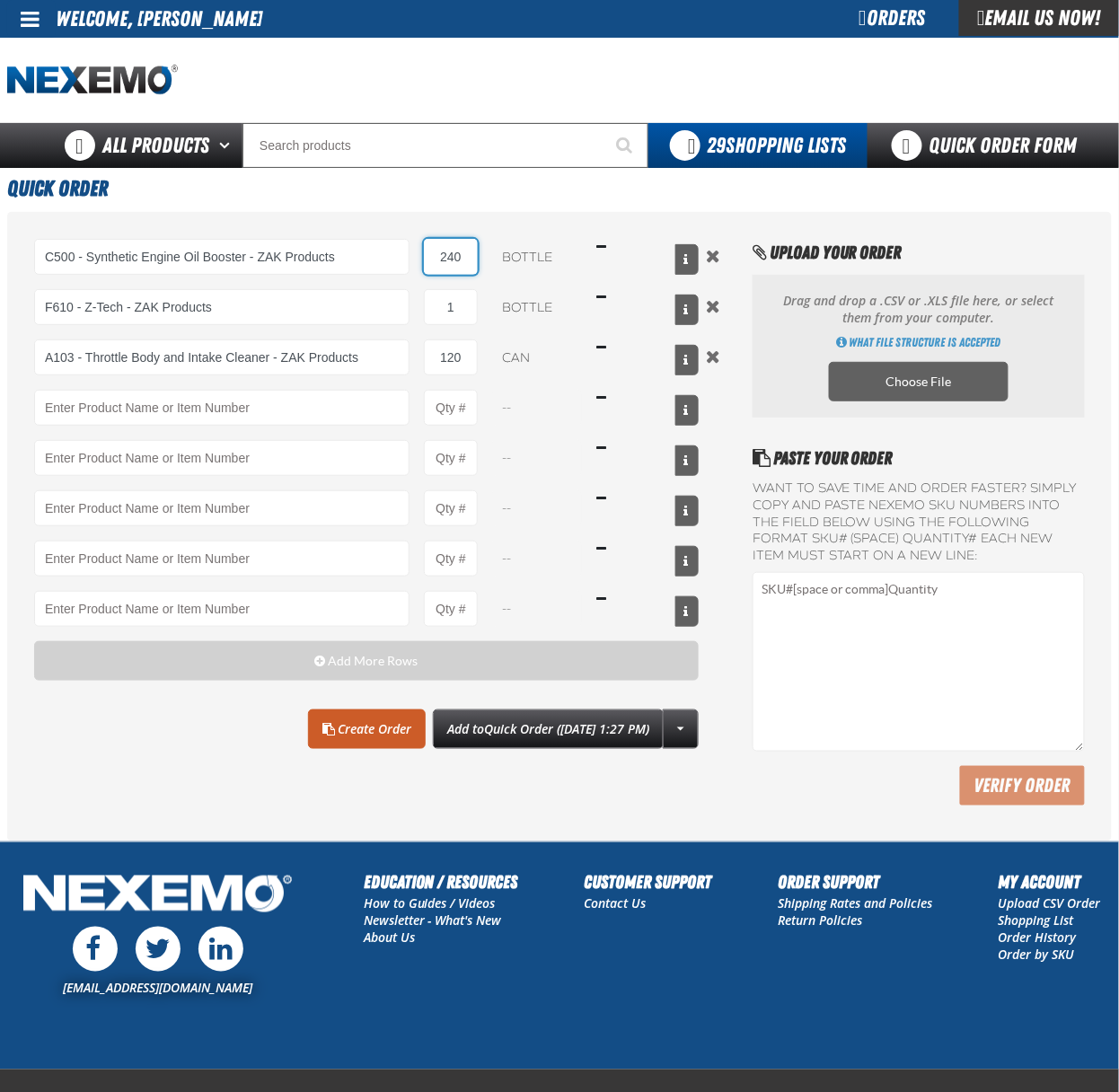
type input "240"
type input "F610 - Z-Tech - ZAK Products"
type input "240"
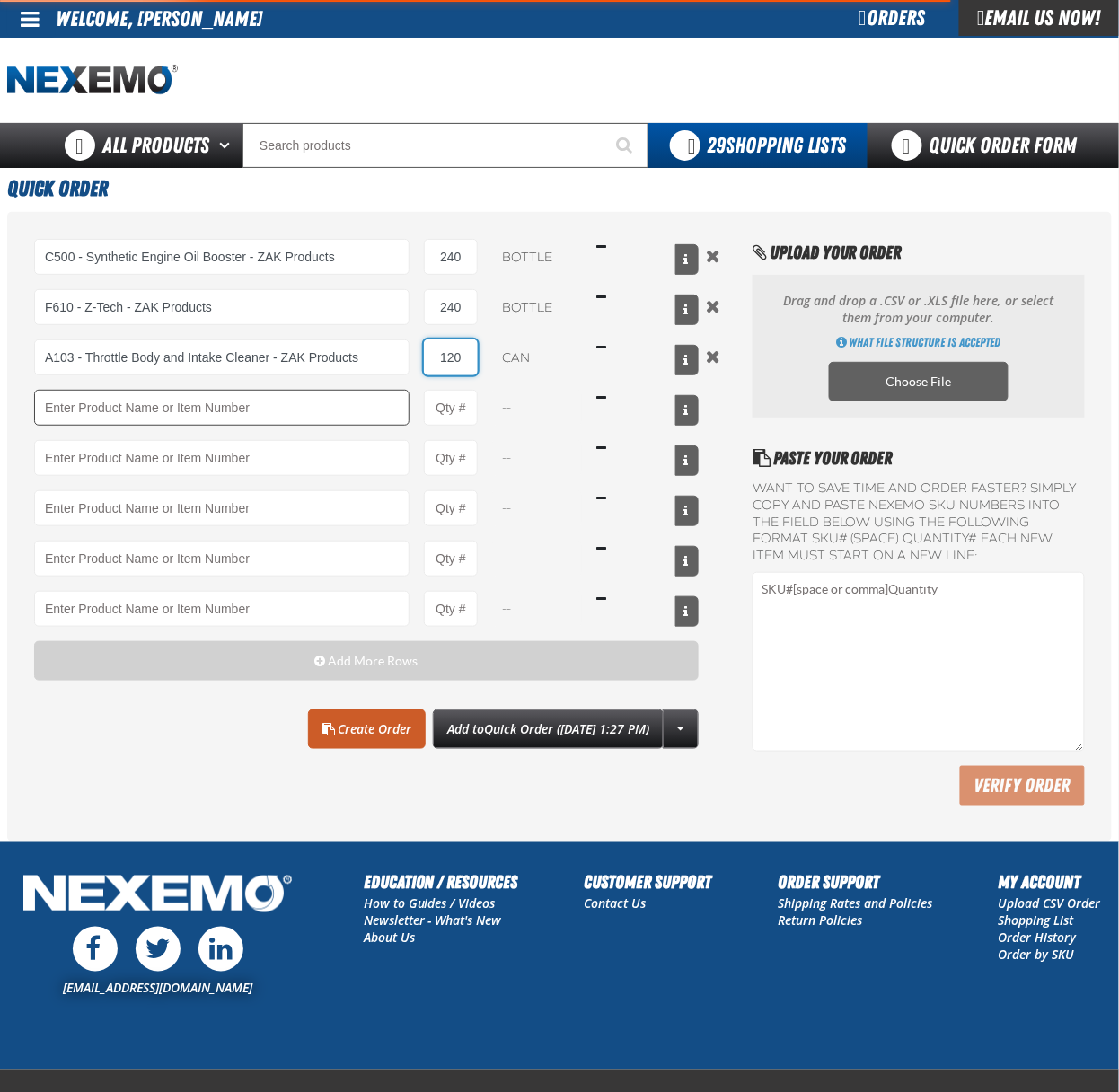
type input "A103 - Throttle Body and Intake Cleaner - ZAK Products"
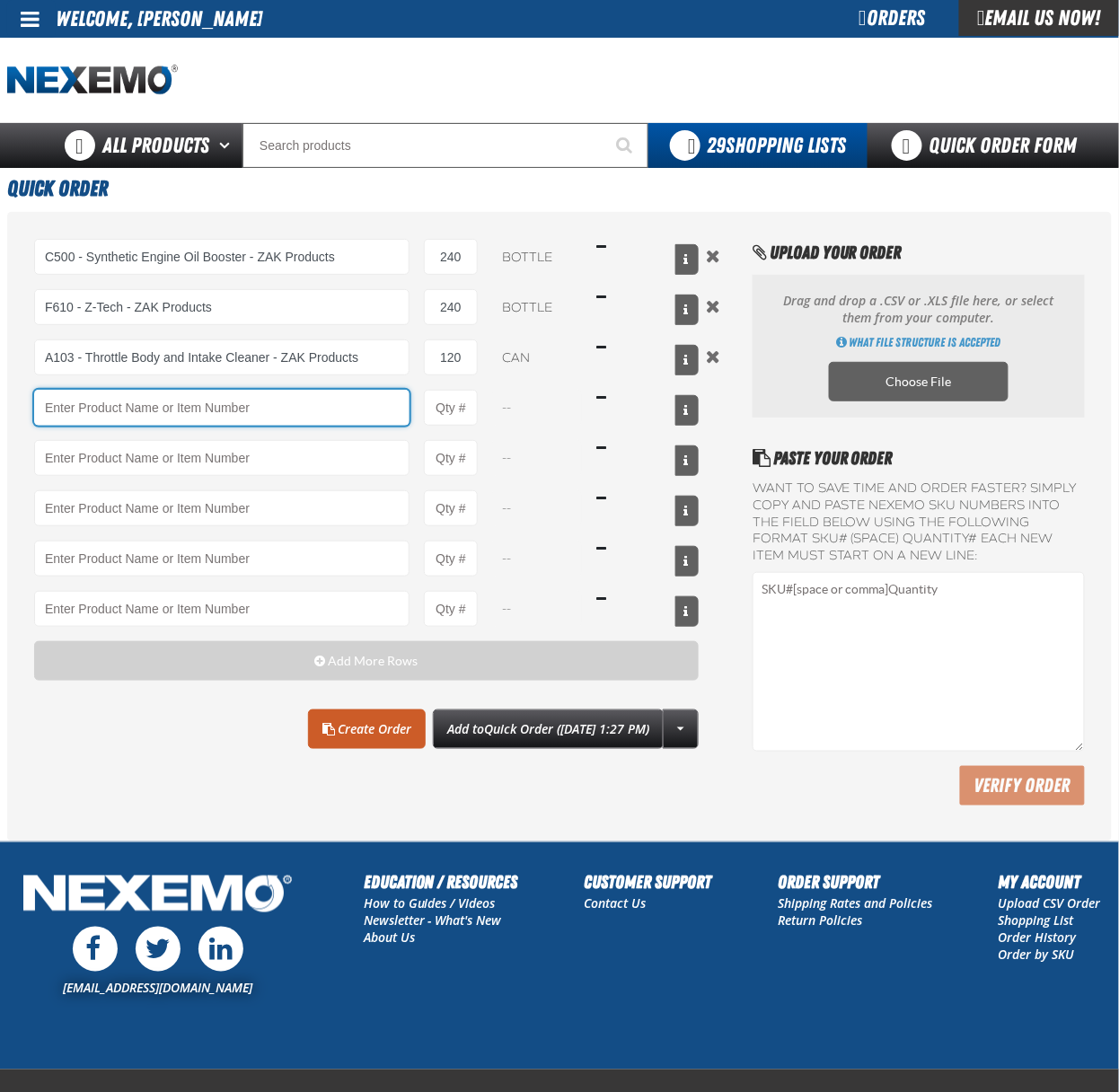
click at [230, 414] on input "Product" at bounding box center [221, 407] width 375 height 36
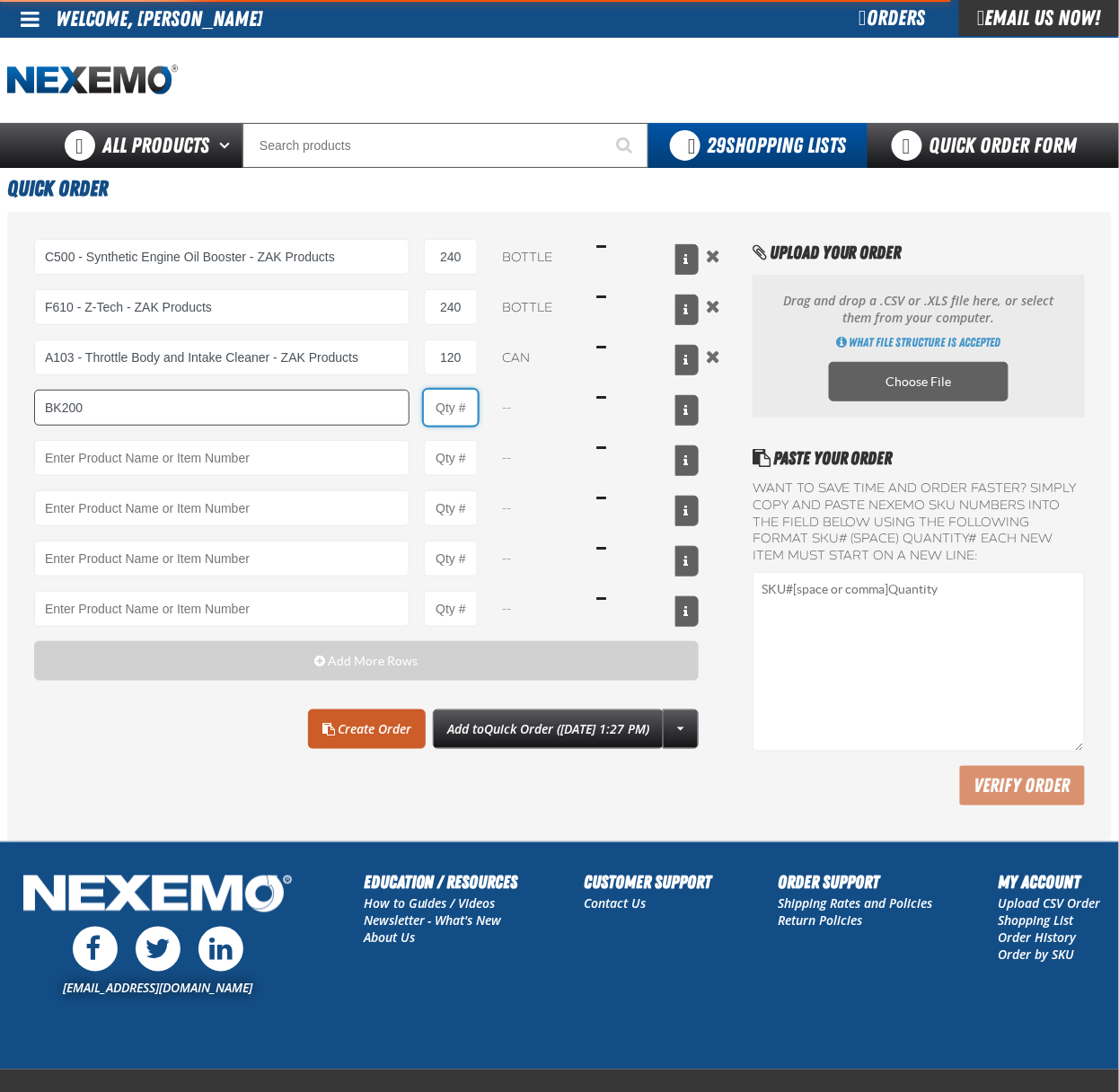
type input "BK200 - DOT 4 Brake Fluid Exchange Formula - 32 Ounce - ZAK Products"
type input "1"
select select "bottle"
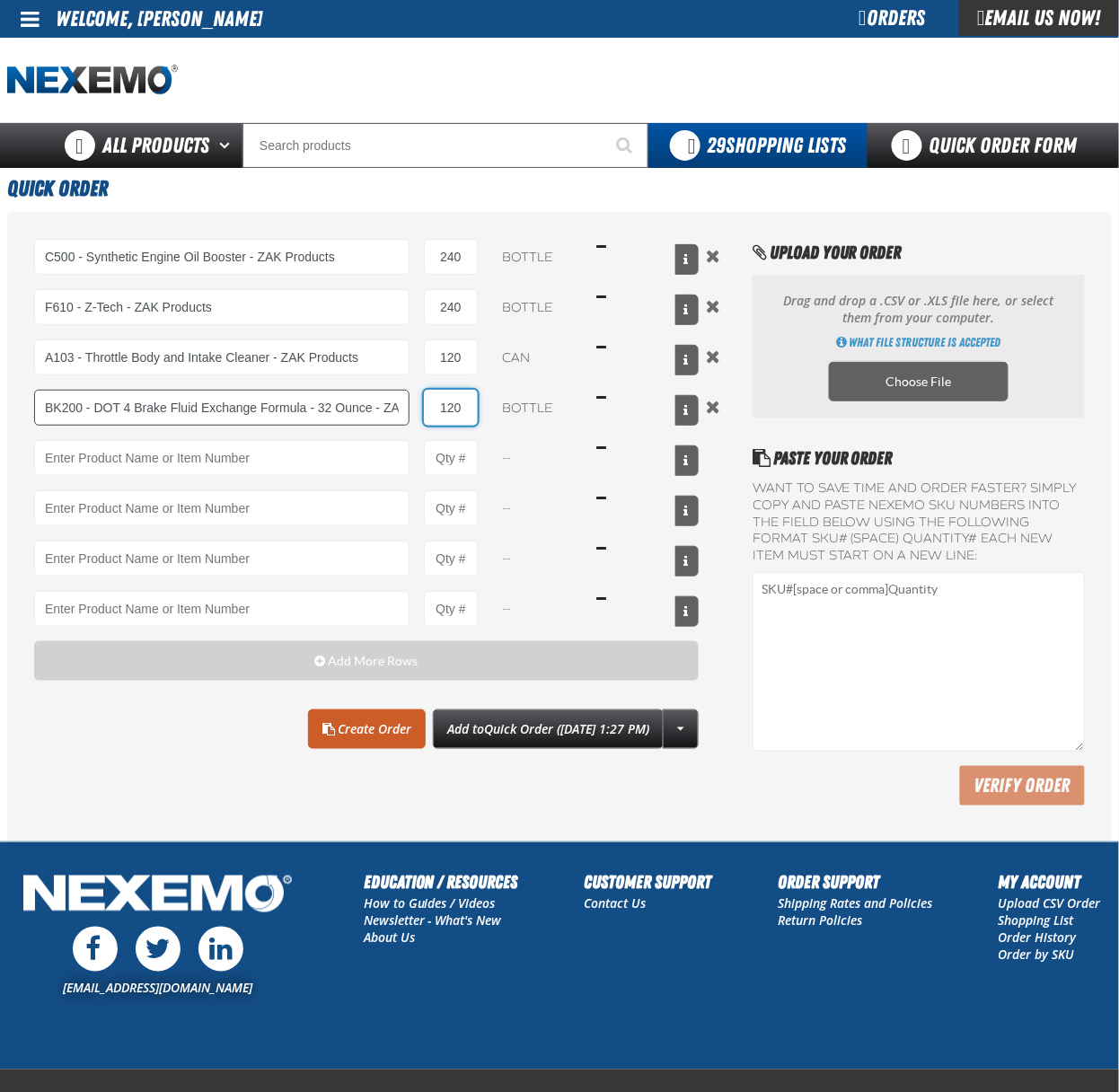
type input "120"
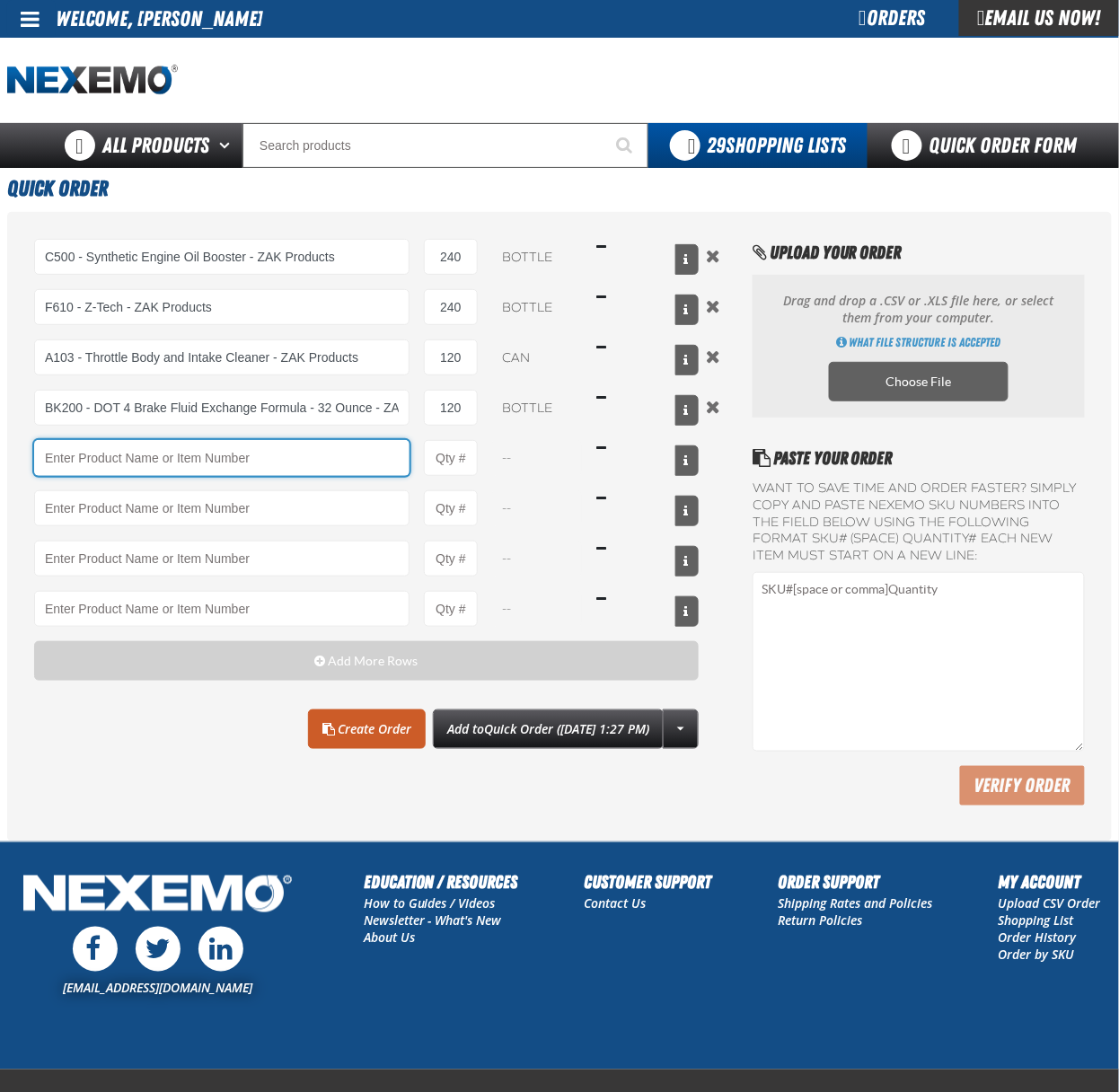
click at [245, 471] on input "Product" at bounding box center [221, 457] width 375 height 36
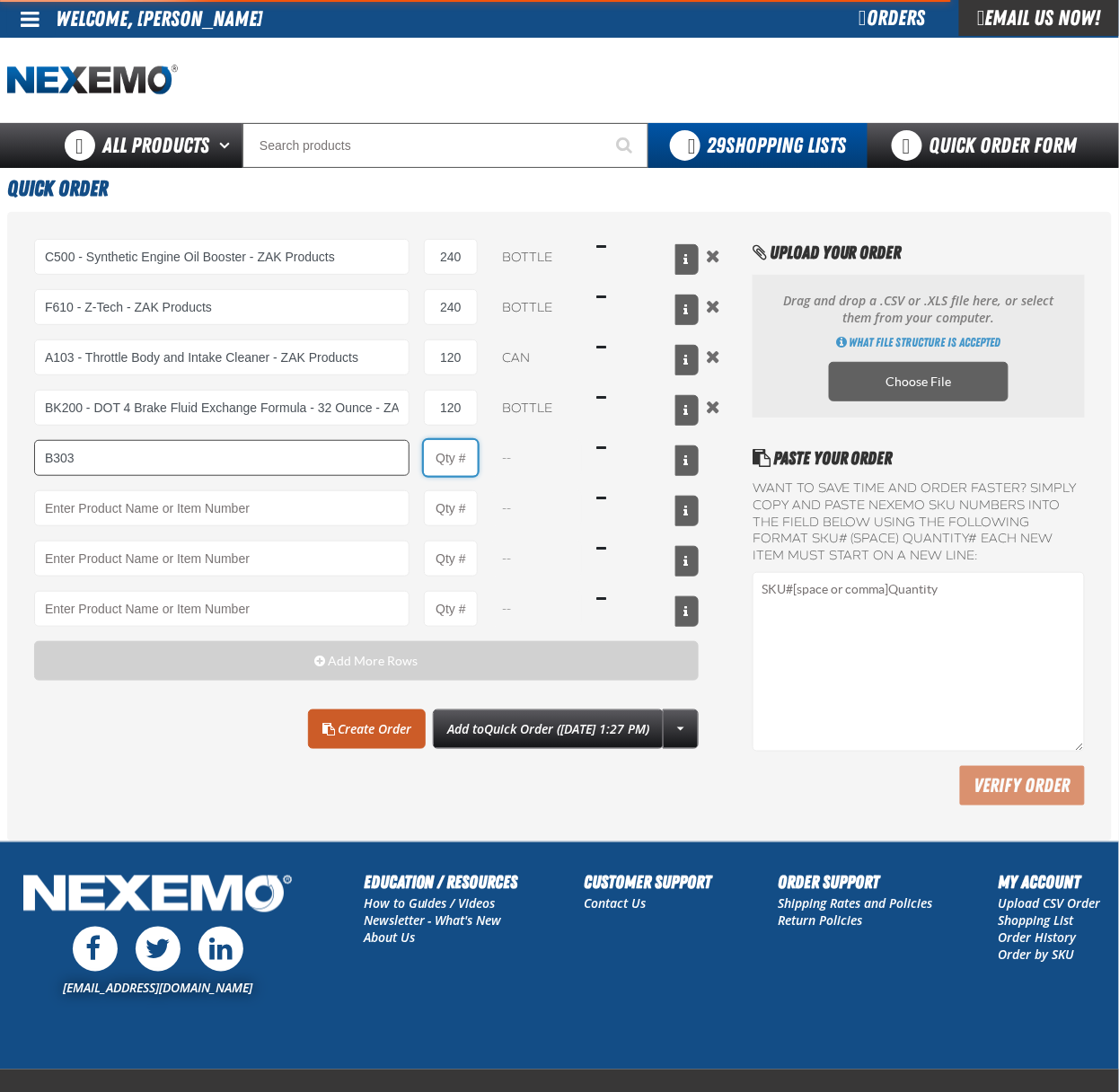
type input "B303 - Battery Service Kit - Cleaner &amp; Protector - ZAK Products"
type input "1"
select select "kit"
type input "120"
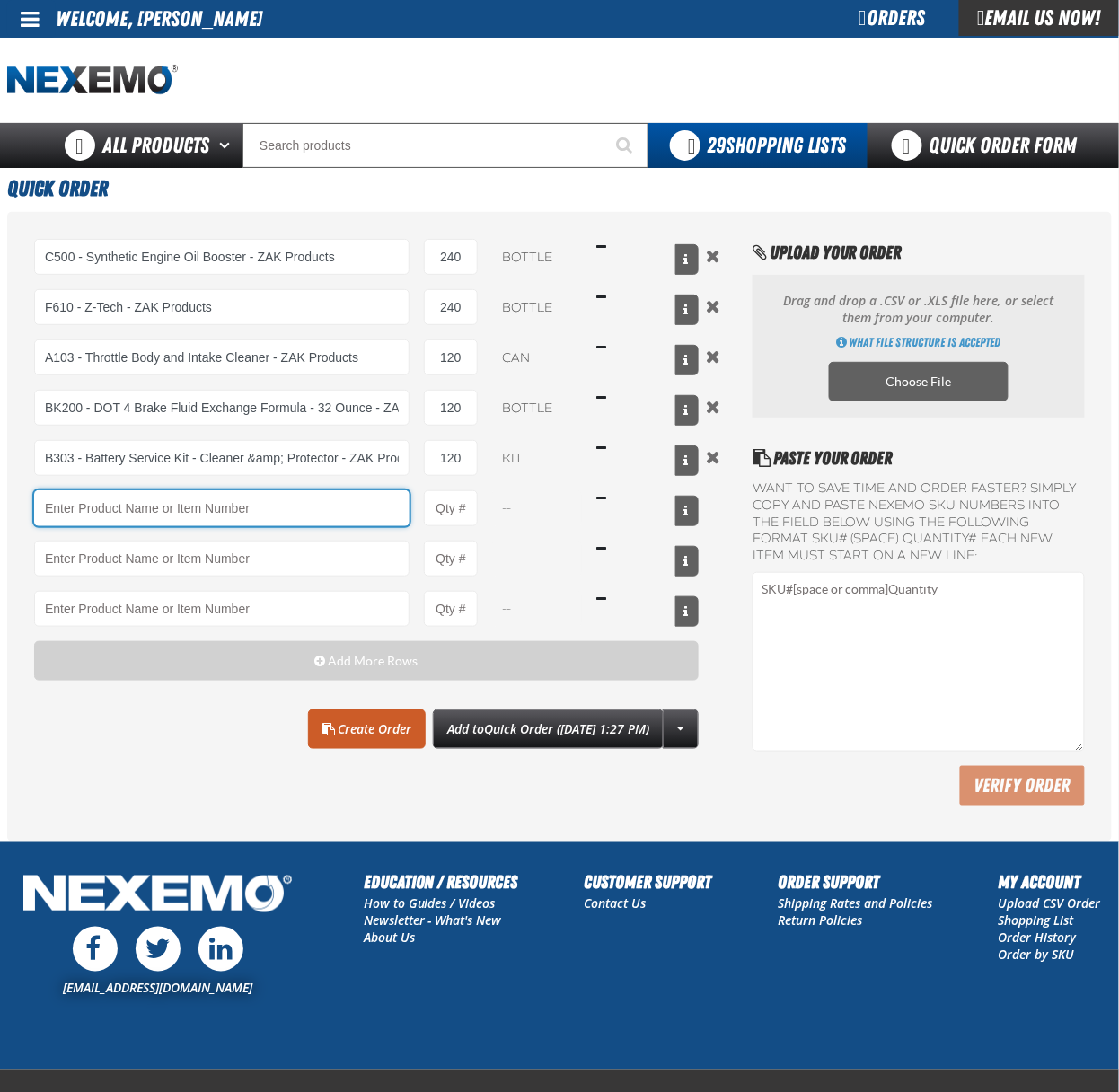
click at [295, 510] on input "Product" at bounding box center [221, 507] width 375 height 36
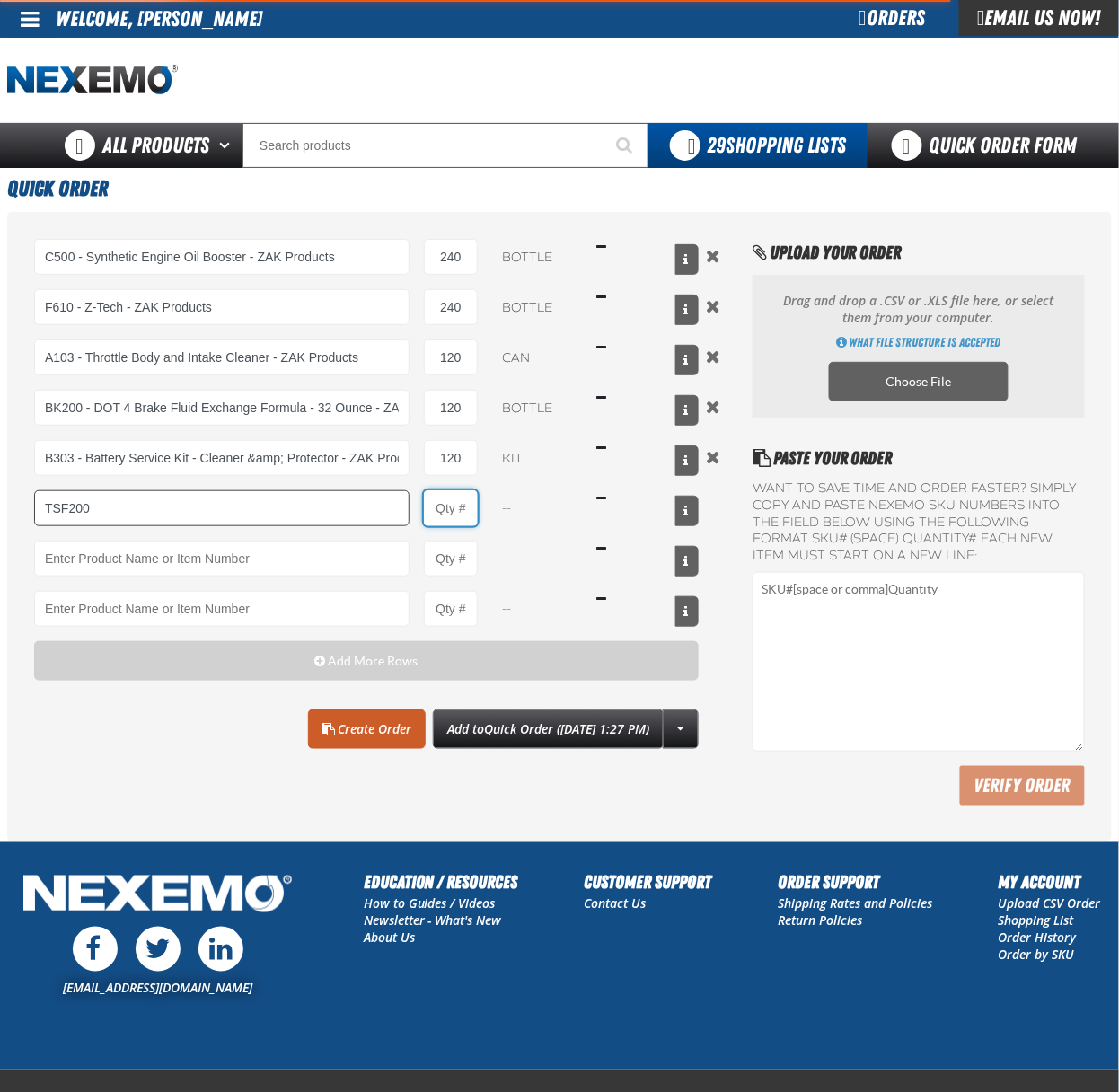
type input "TSF200 - 2-Step GDI Intake Cleaning Service"
type input "1"
select select "kit"
type input "60"
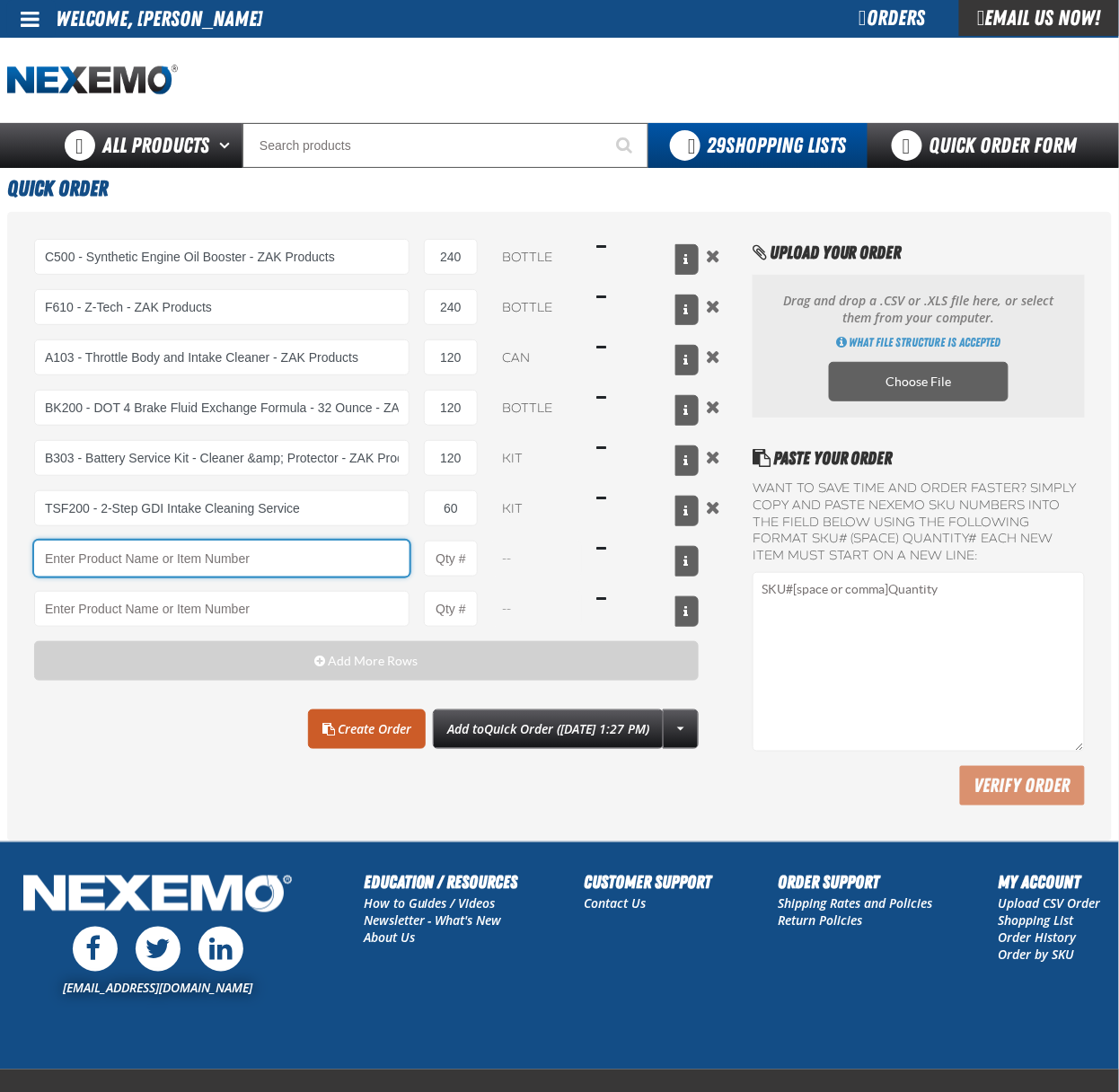
click at [262, 565] on input "Product" at bounding box center [221, 559] width 375 height 36
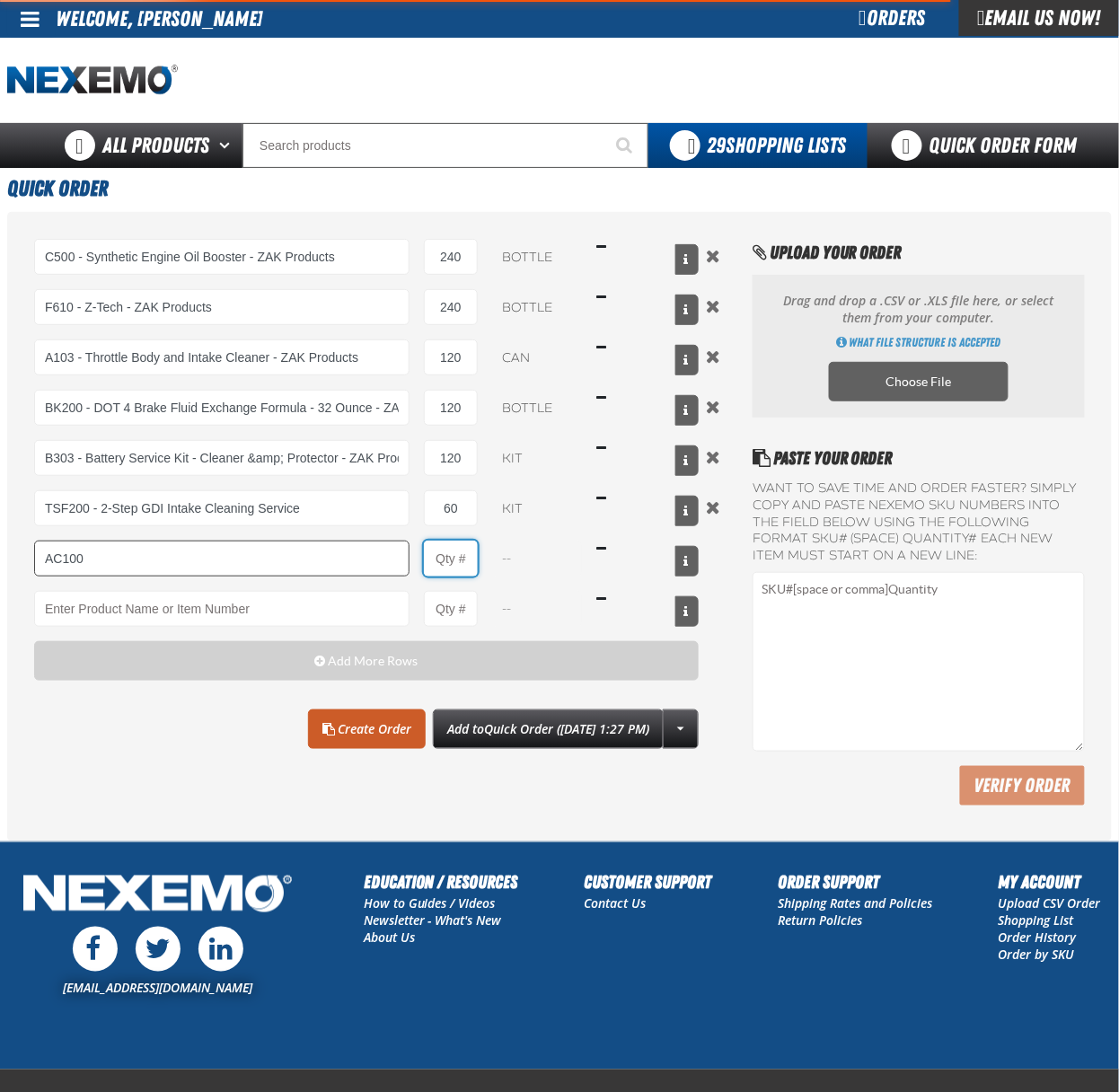
type input "AC100 - Ventilation Treatment - ZAK Products"
type input "1"
select select "can"
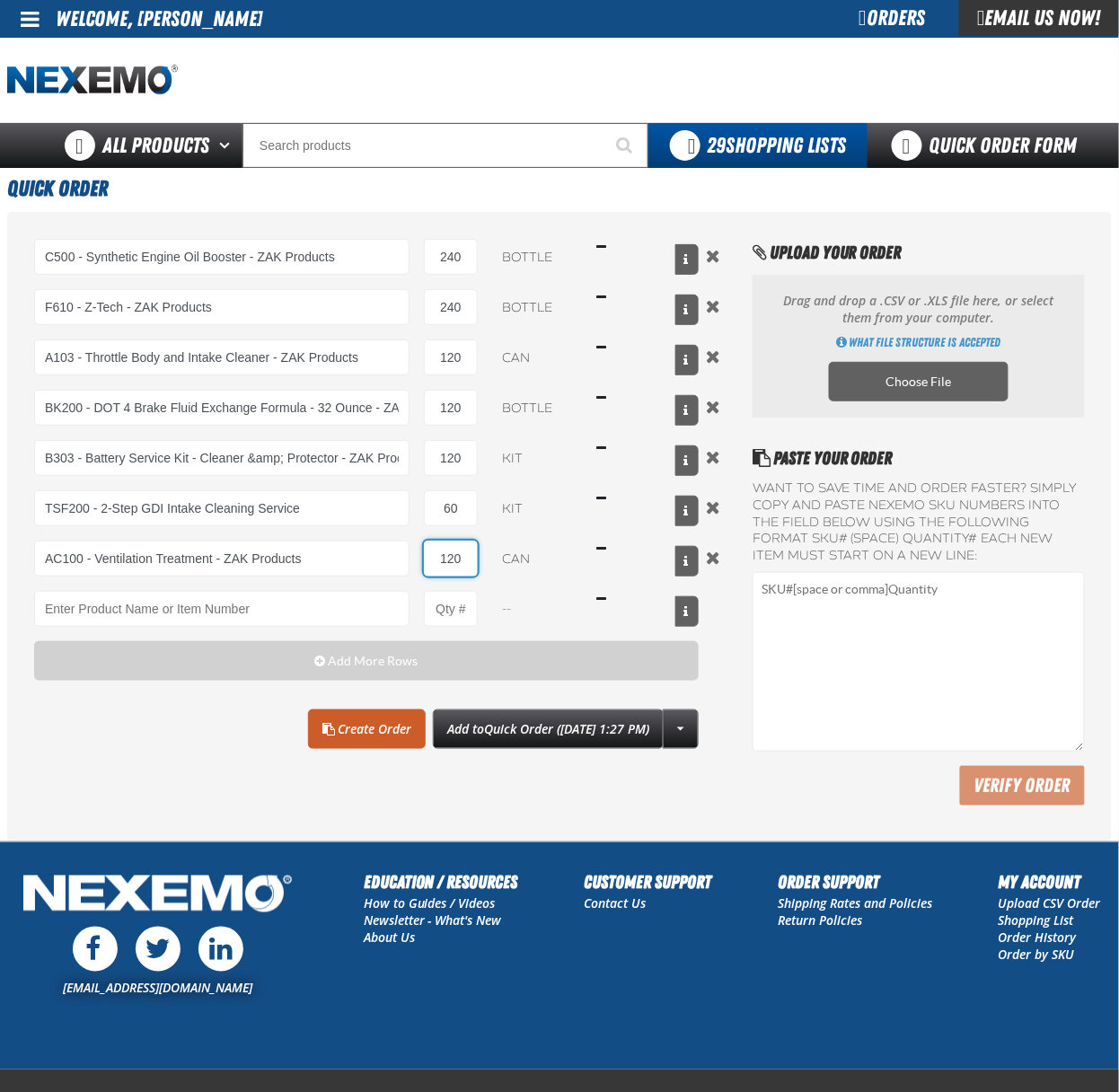
type input "120"
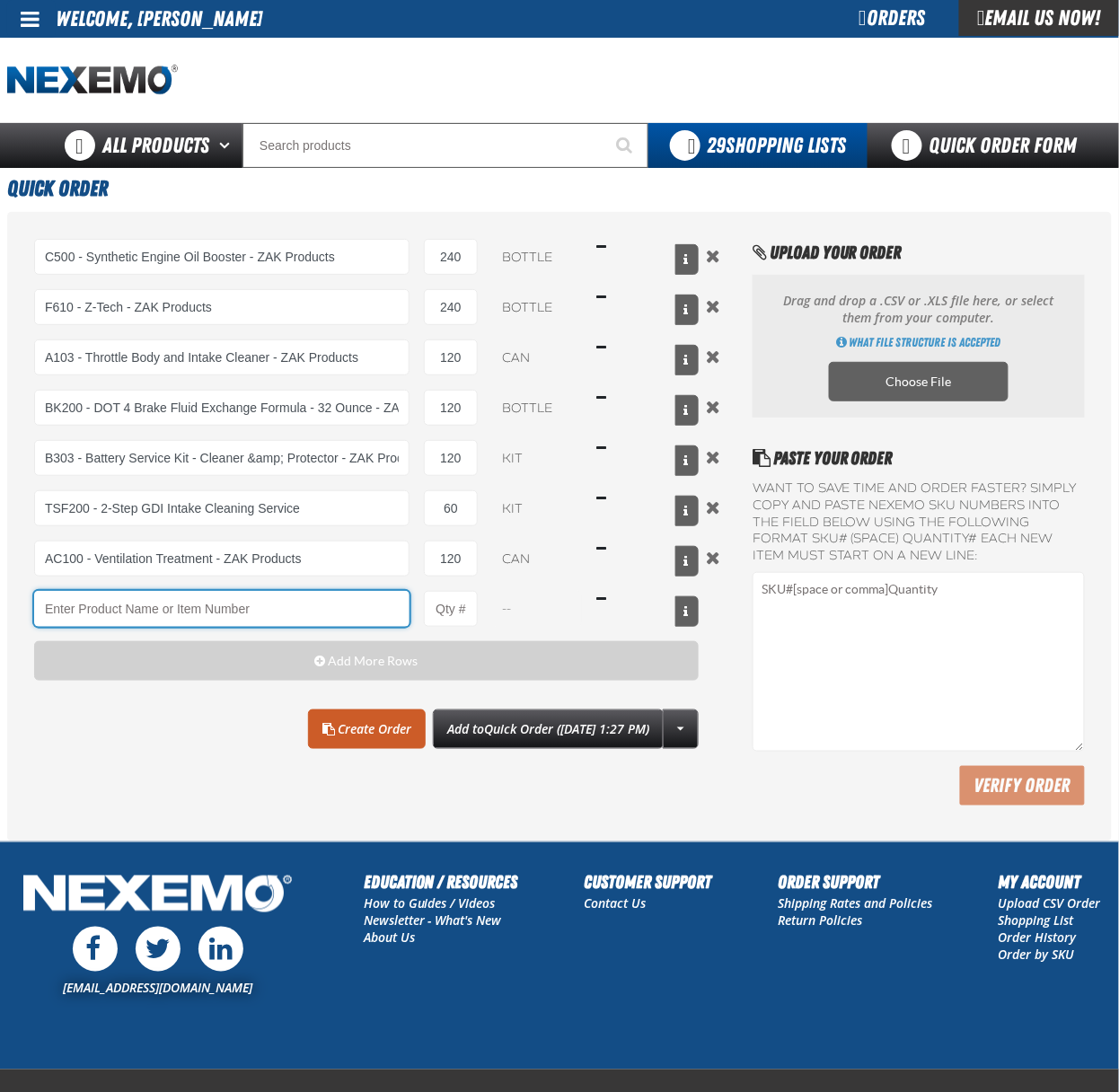
click at [360, 608] on input "Product" at bounding box center [221, 609] width 375 height 36
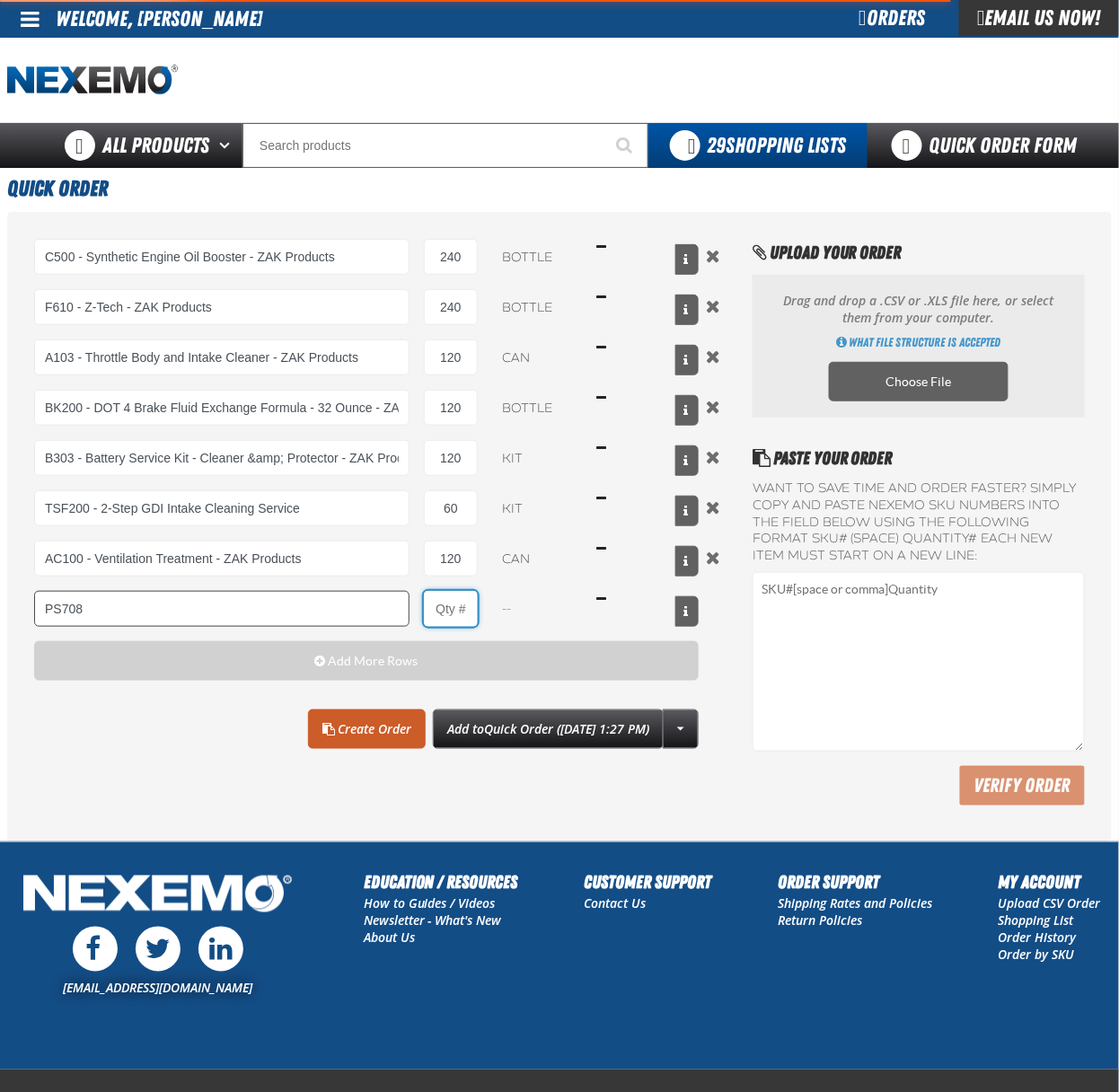
type input "PS708 - Multi-Vehicle Power Steering Fluid with Conditioner - ZAK Products"
type input "1"
select select "bottle"
type input "1"
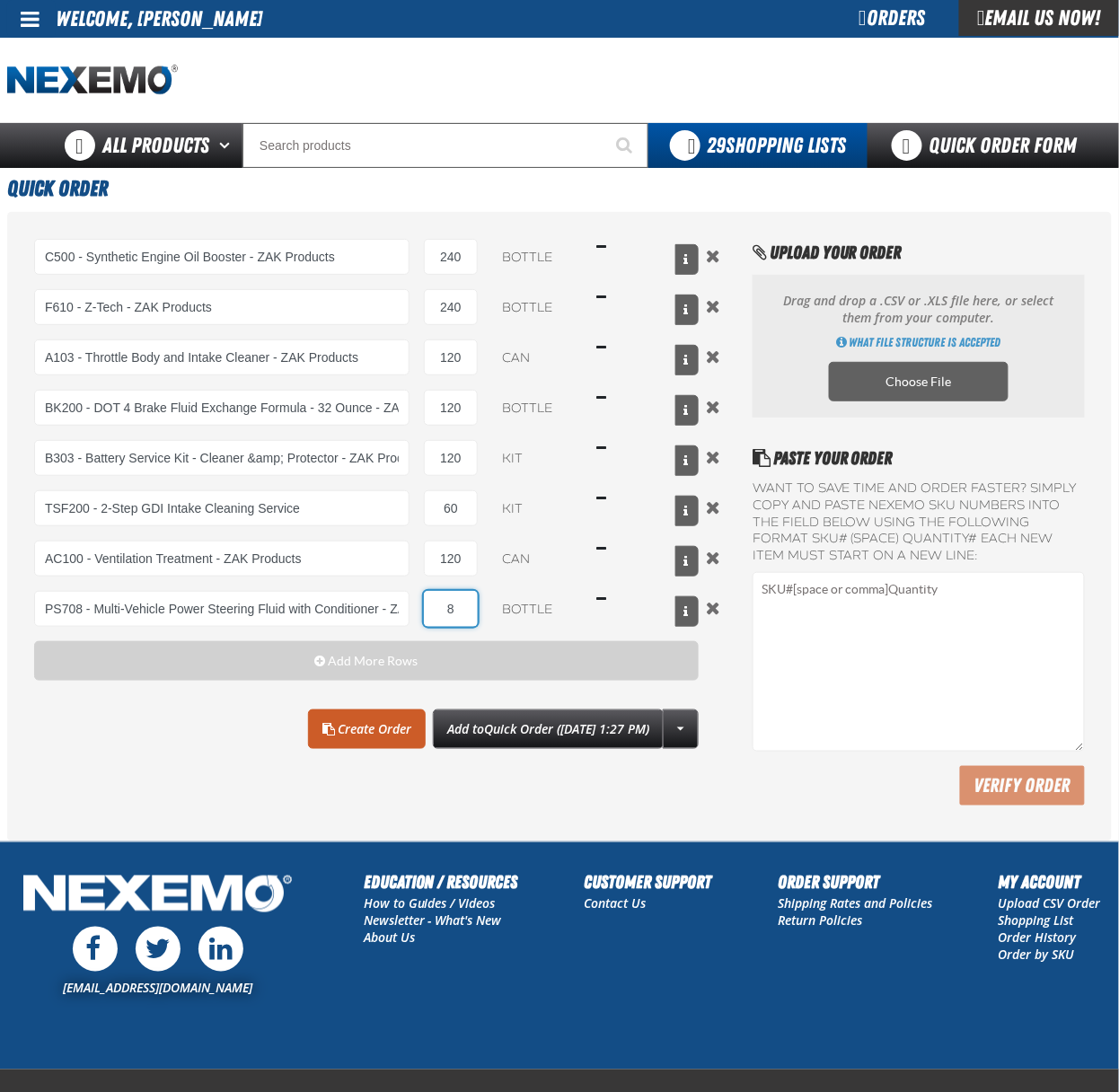
type input "8"
click at [125, 767] on div "C500 - Synthetic Engine Oil Booster - ZAK Products C500 - Synthetic Engine Oil …" at bounding box center [366, 523] width 665 height 567
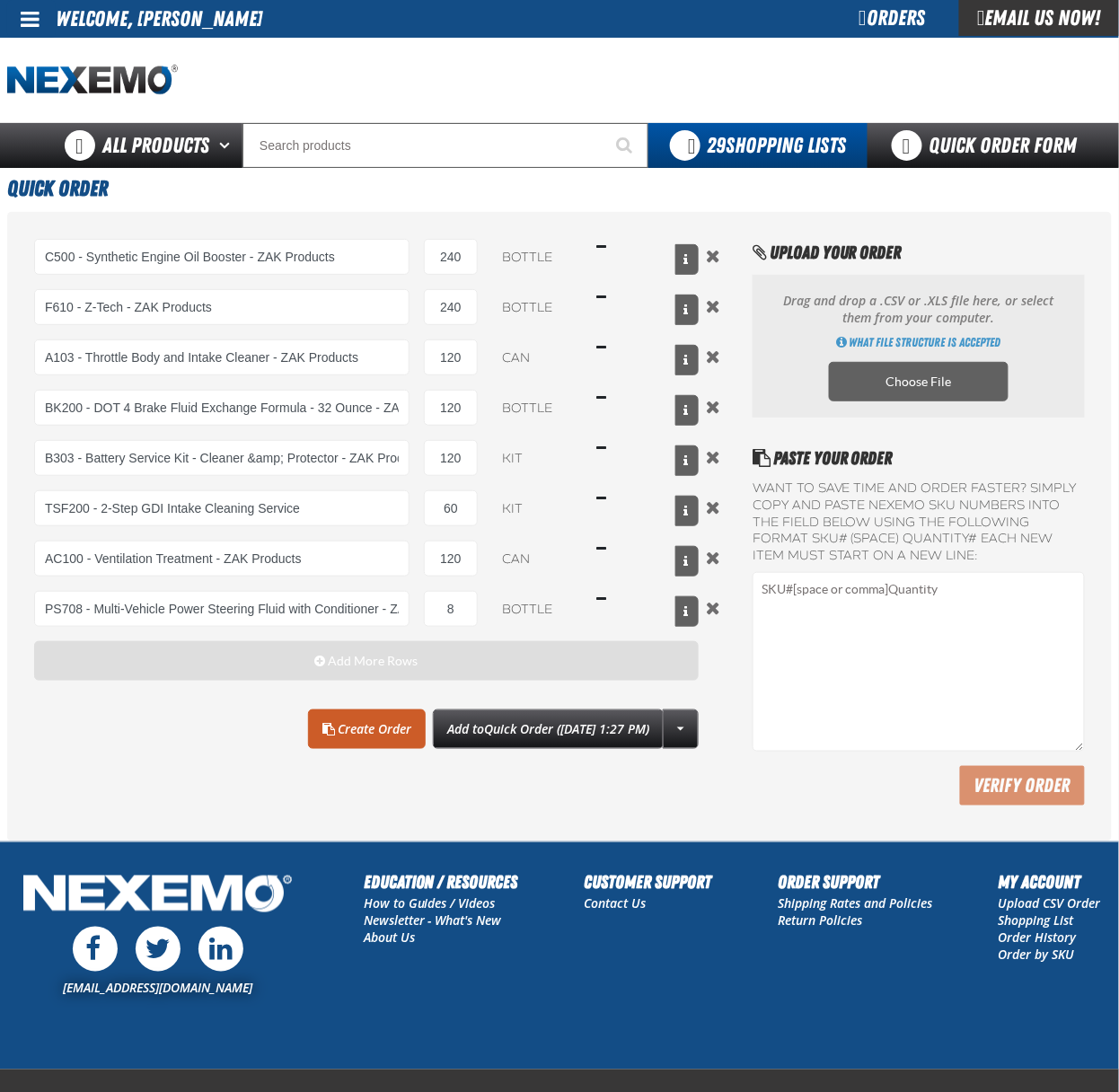
click at [357, 679] on button "Add More Rows" at bounding box center [366, 661] width 665 height 40
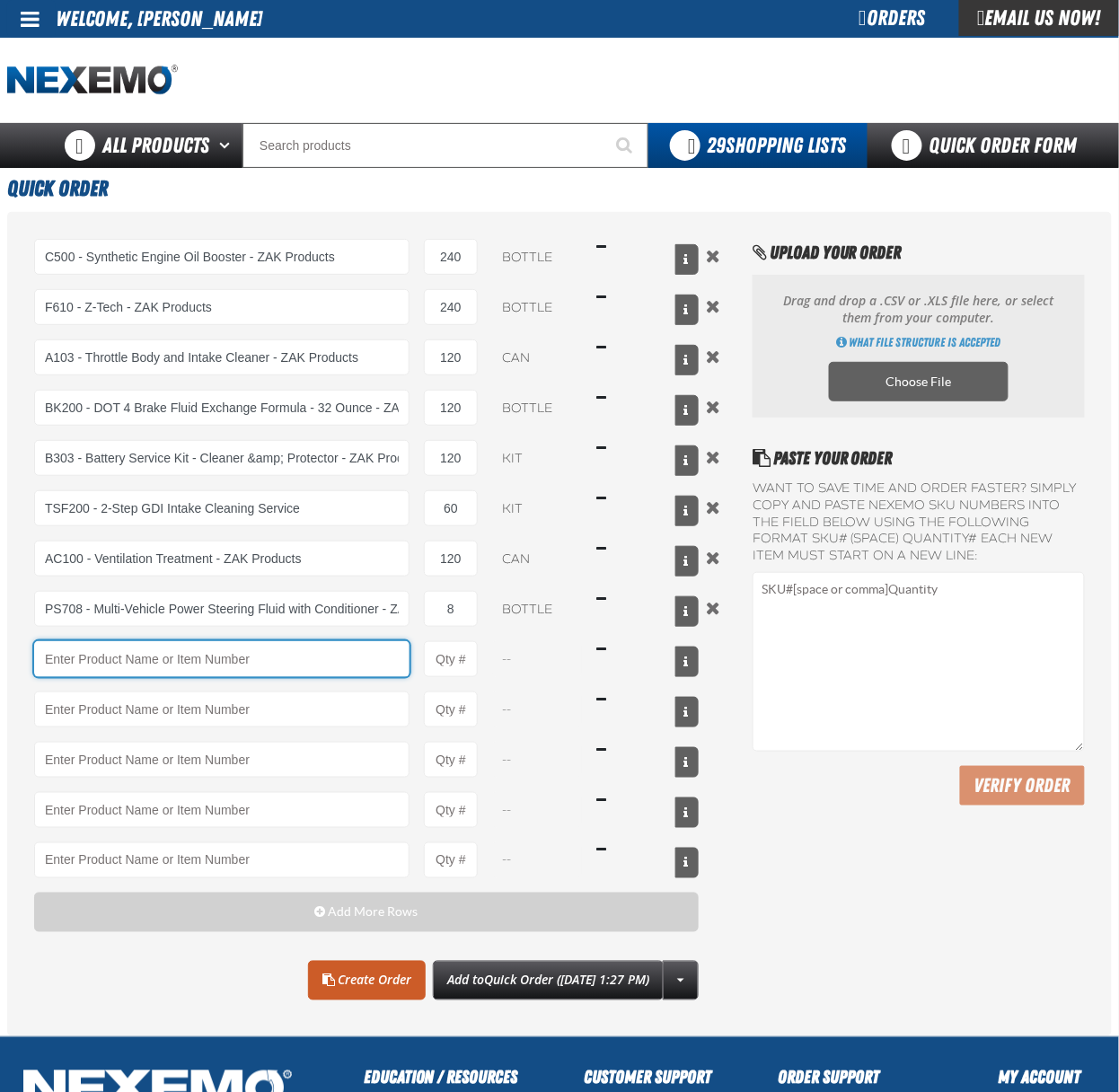
click at [112, 669] on input "Product" at bounding box center [221, 659] width 375 height 36
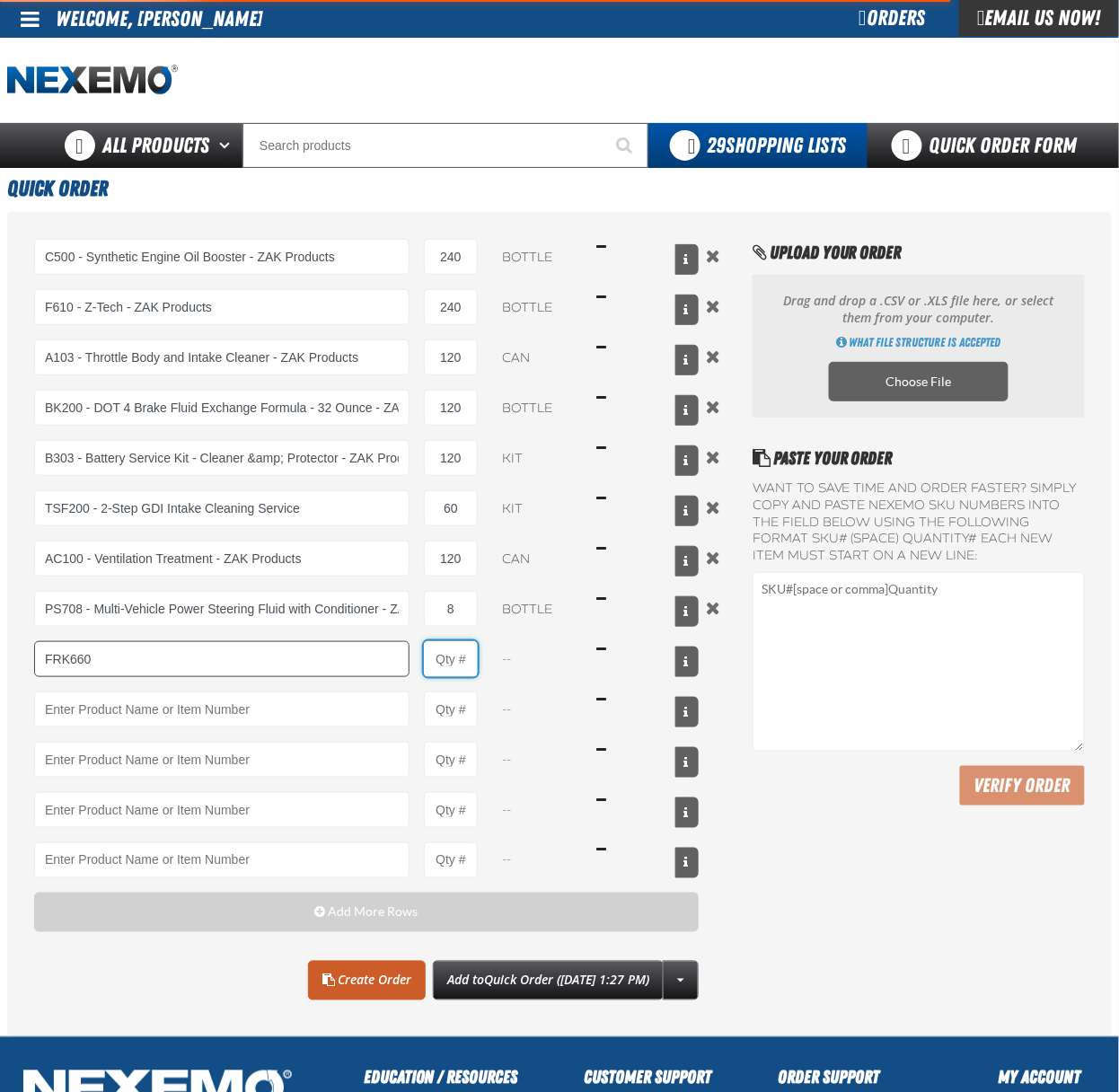
type input "FRK660 - Fuel Rail Induction Kit - ZAK Products"
type input "1"
select select "kit"
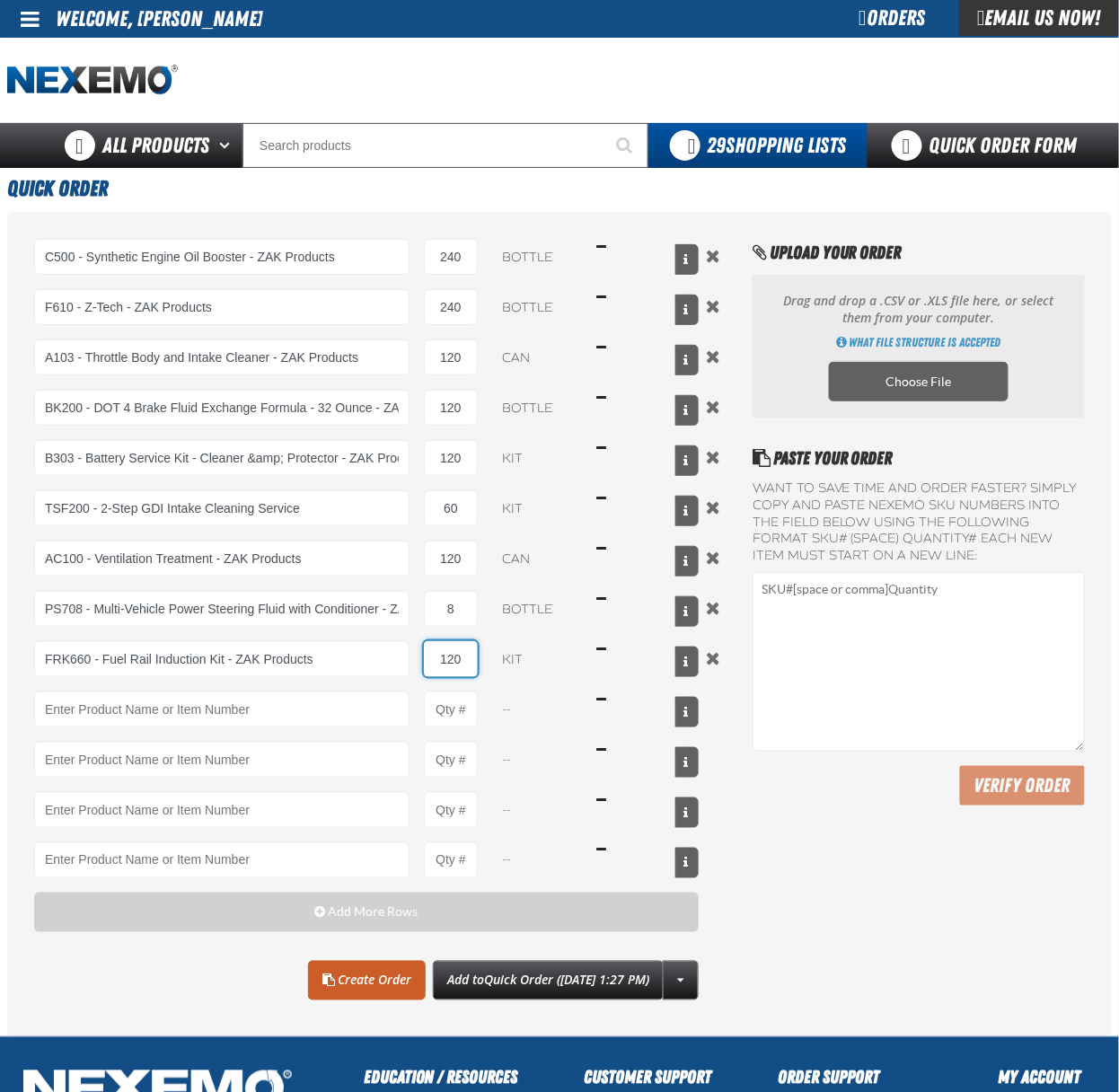
type input "120"
click at [365, 994] on link "Create Order" at bounding box center [367, 980] width 118 height 40
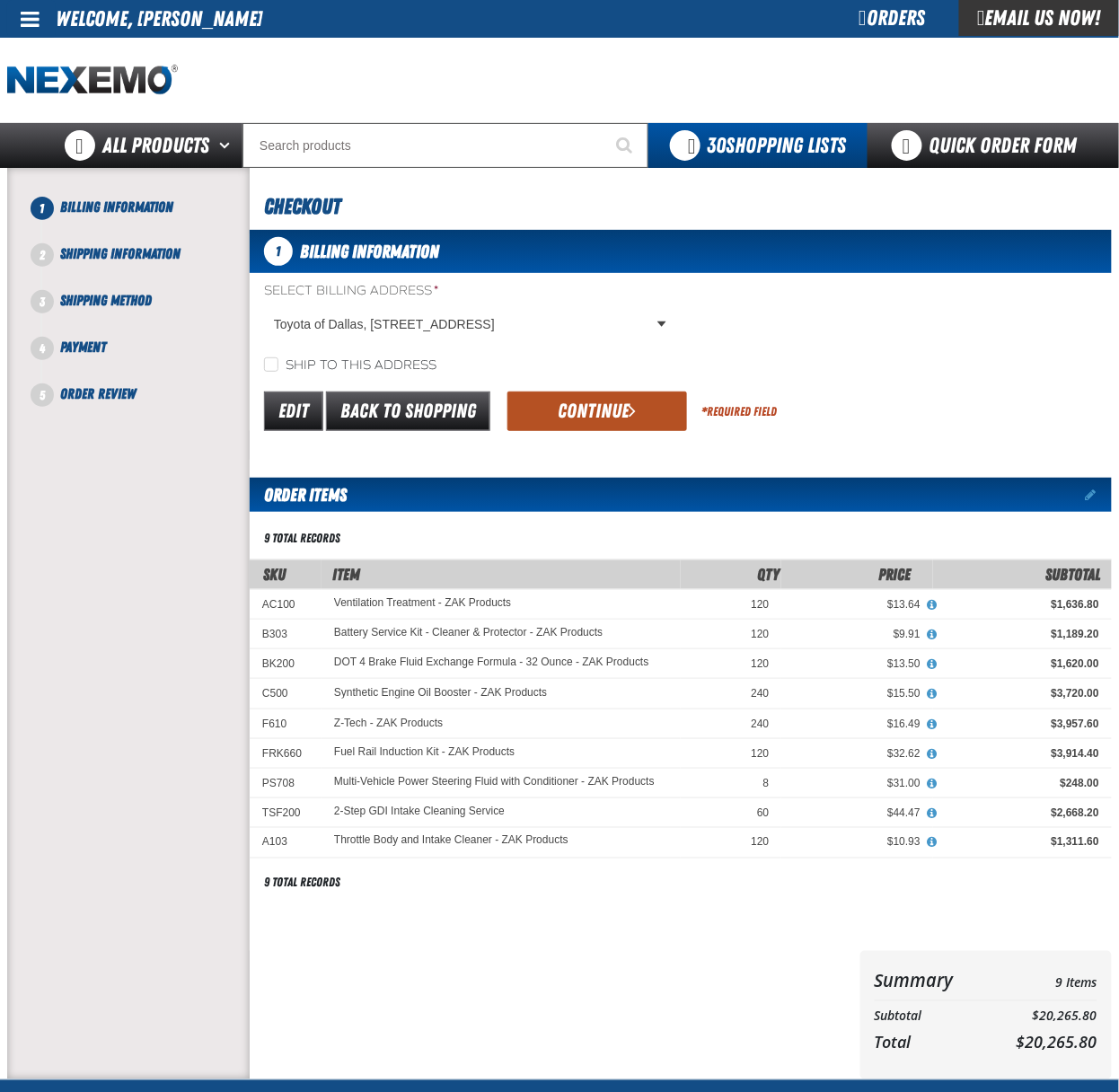
click at [577, 427] on button "Continue" at bounding box center [597, 411] width 179 height 40
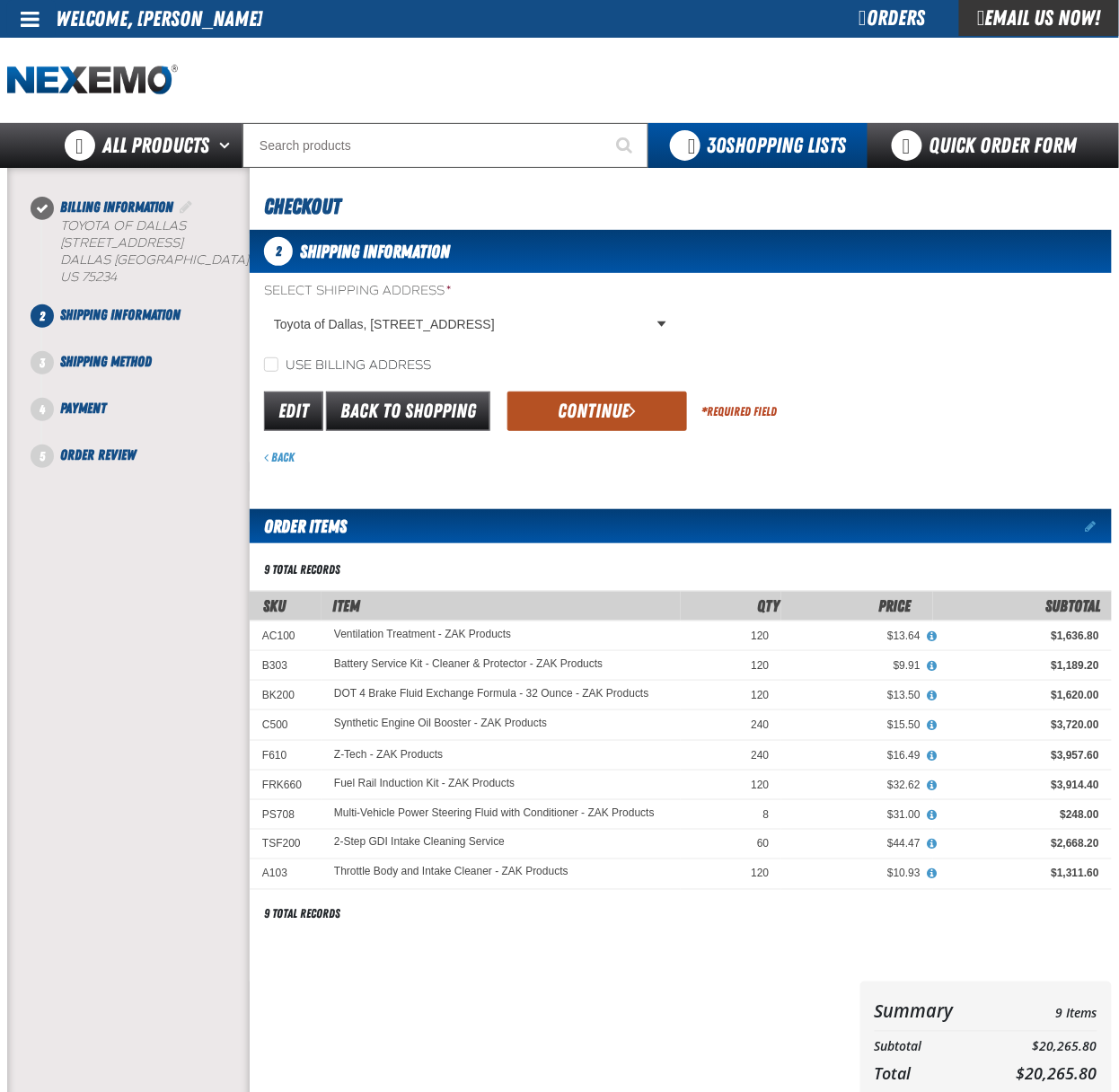
click at [598, 407] on button "Continue" at bounding box center [597, 411] width 179 height 40
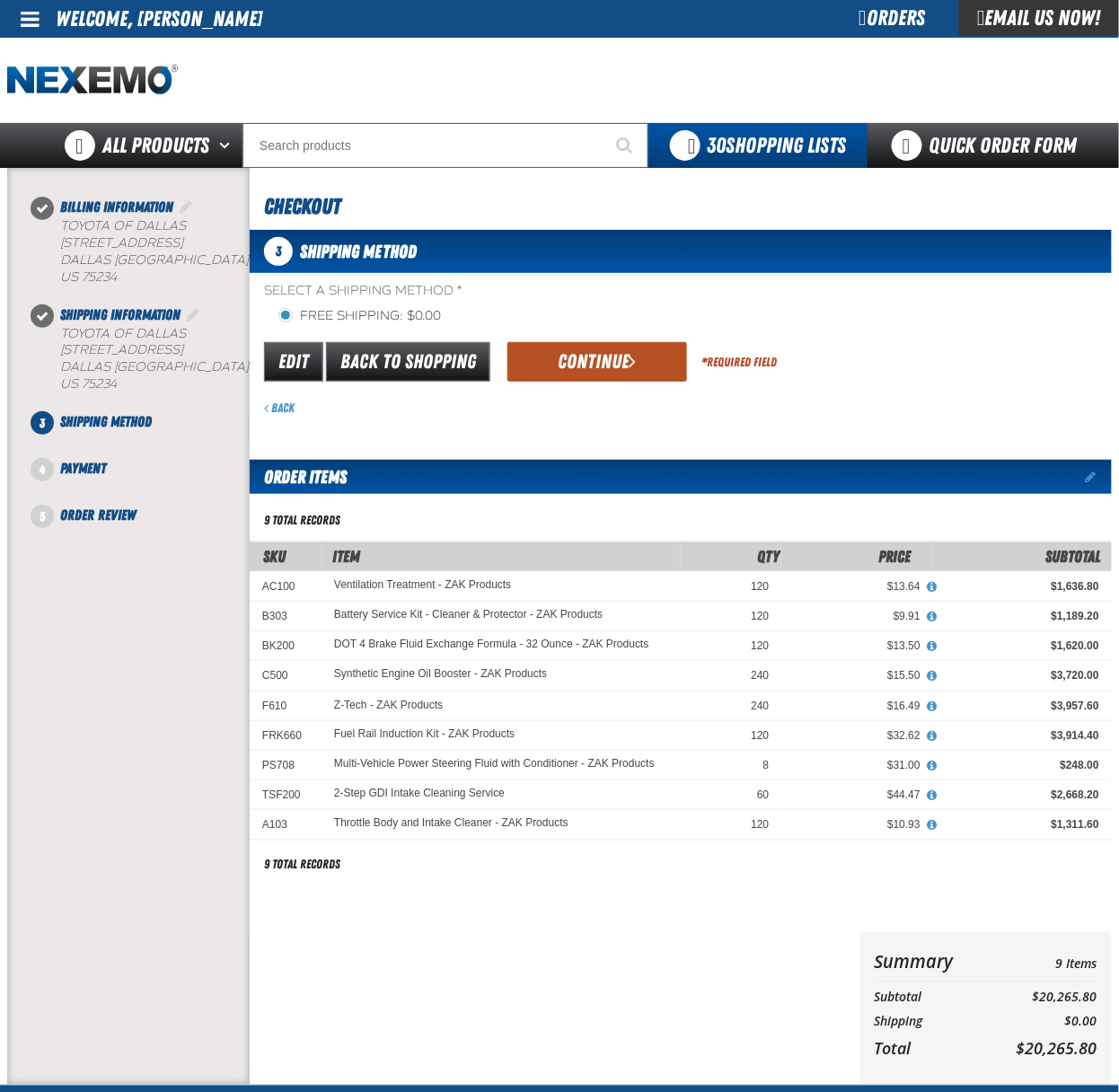
click at [631, 368] on span "submit" at bounding box center [633, 361] width 7 height 19
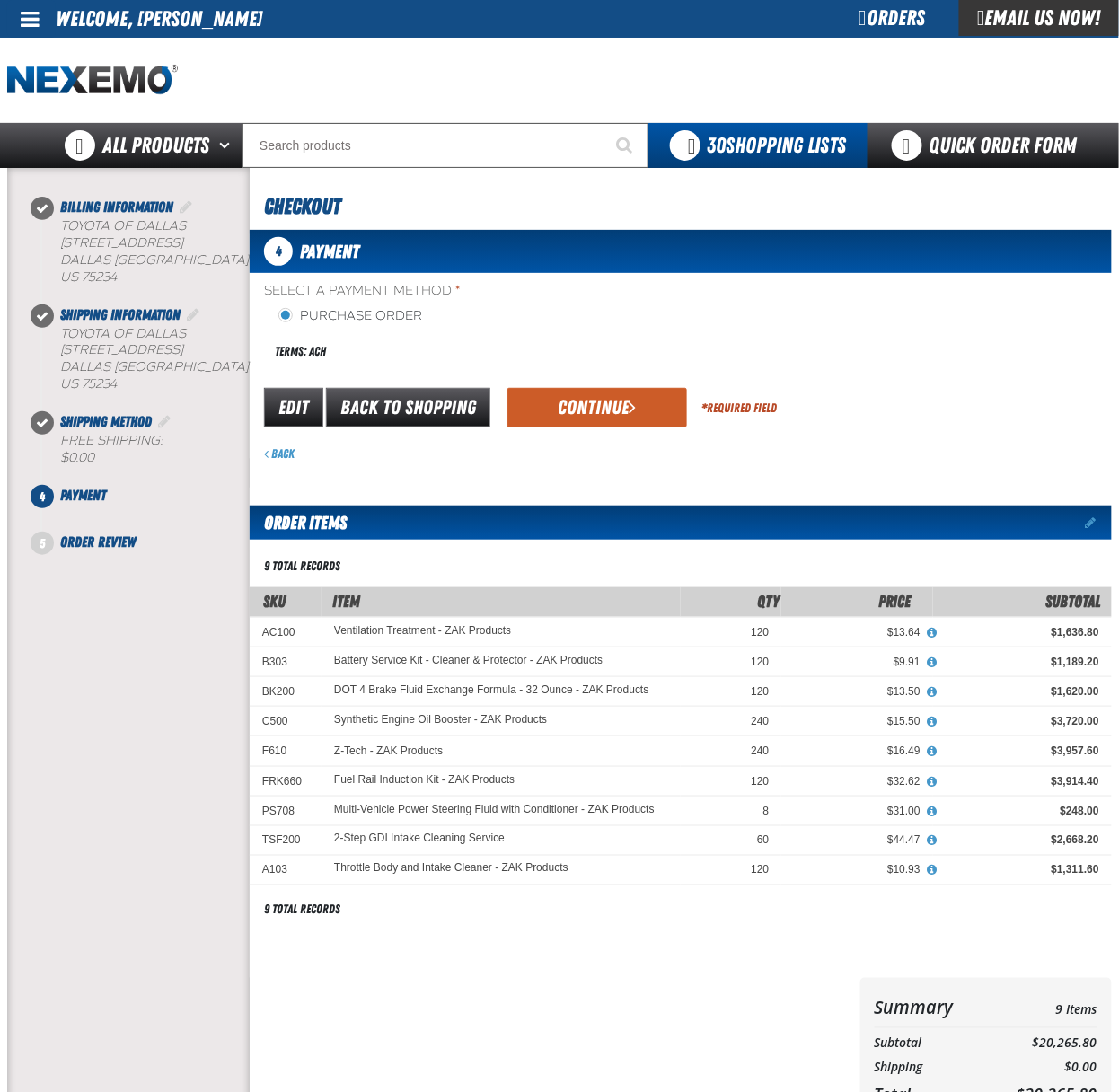
drag, startPoint x: 615, startPoint y: 404, endPoint x: 685, endPoint y: 451, distance: 84.3
click at [615, 403] on button "Continue" at bounding box center [597, 407] width 179 height 40
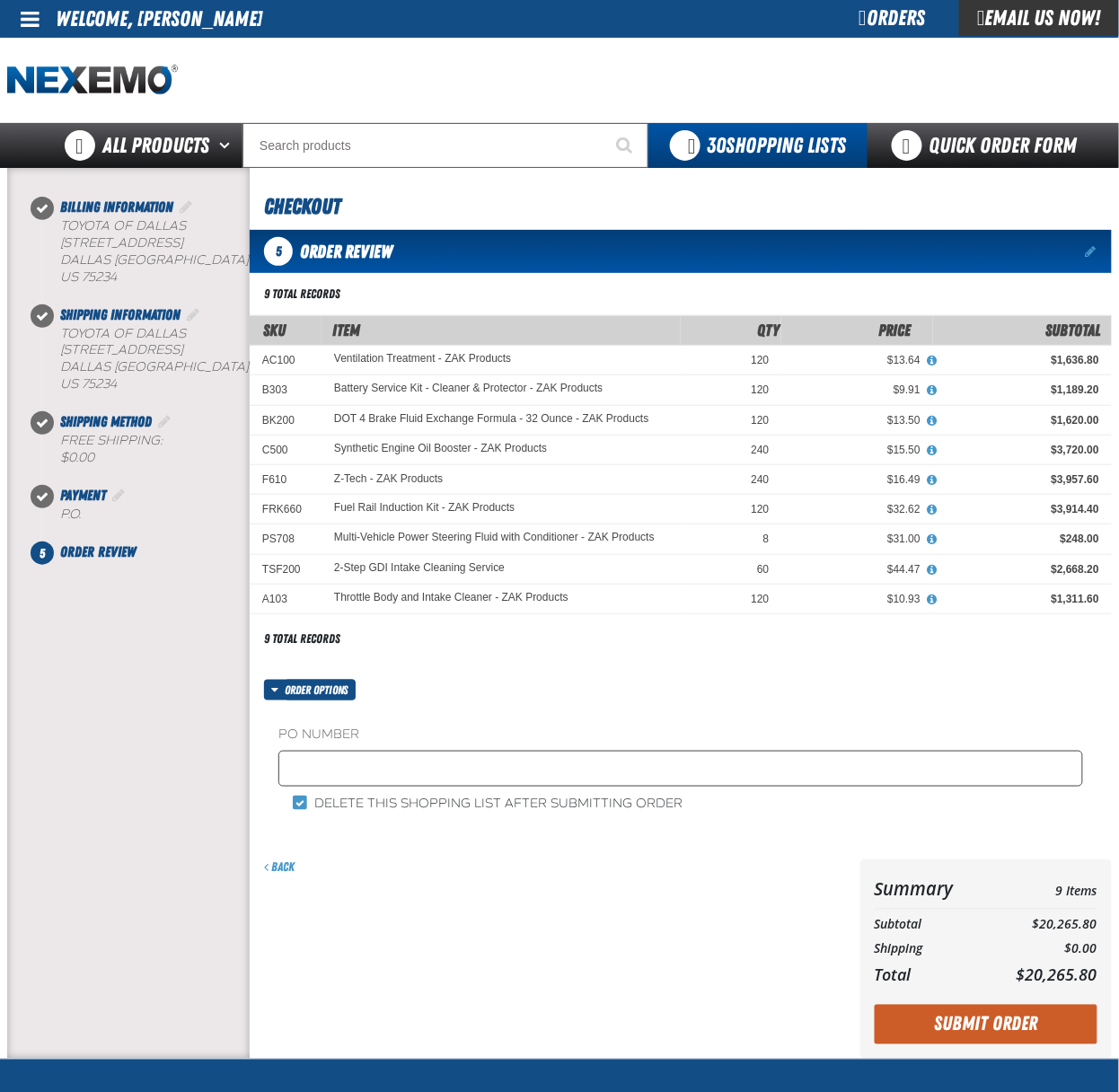
click at [704, 752] on fieldset "PO Number" at bounding box center [681, 759] width 805 height 68
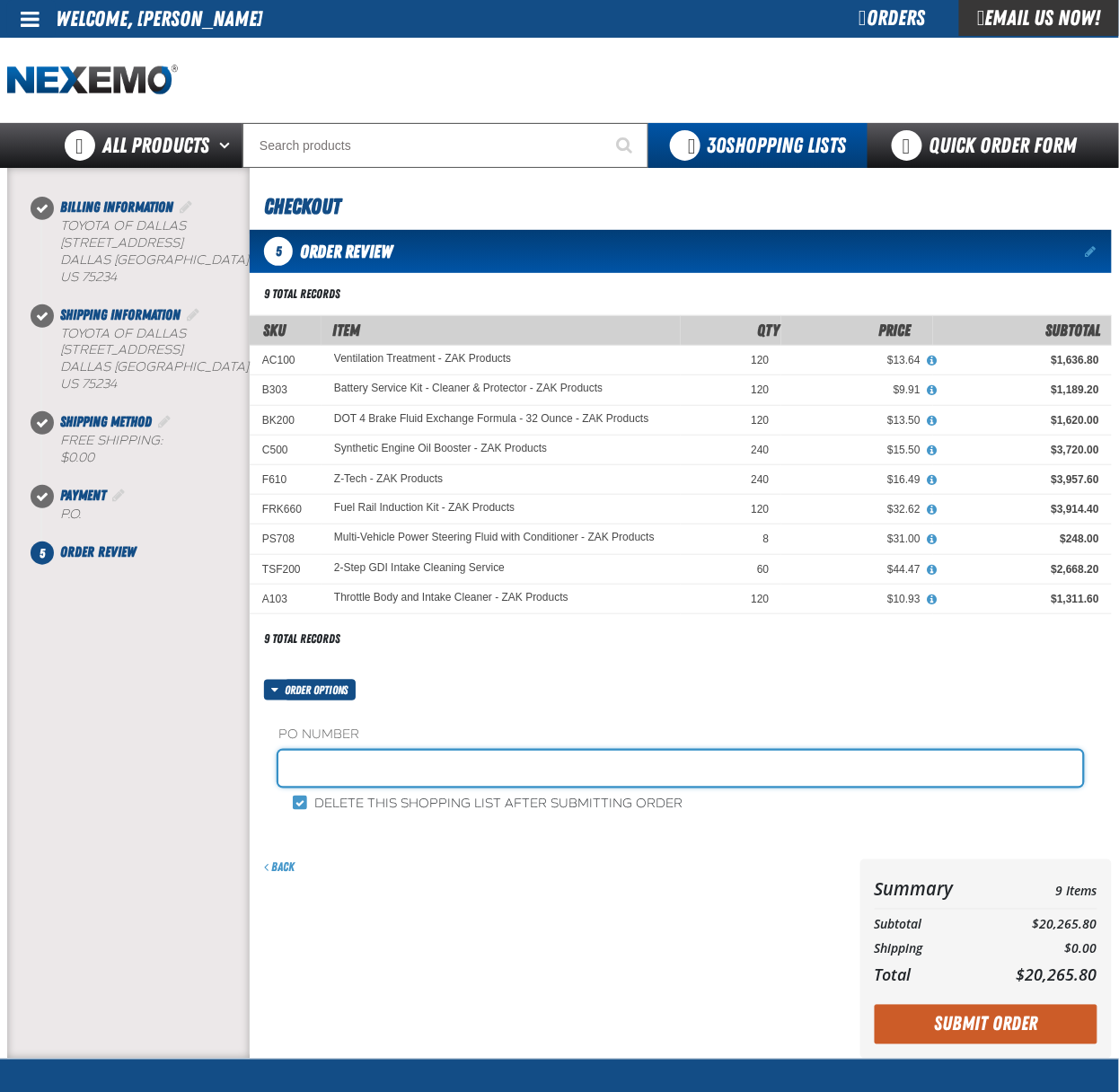
click at [702, 756] on input "text" at bounding box center [681, 769] width 805 height 36
type input "385481"
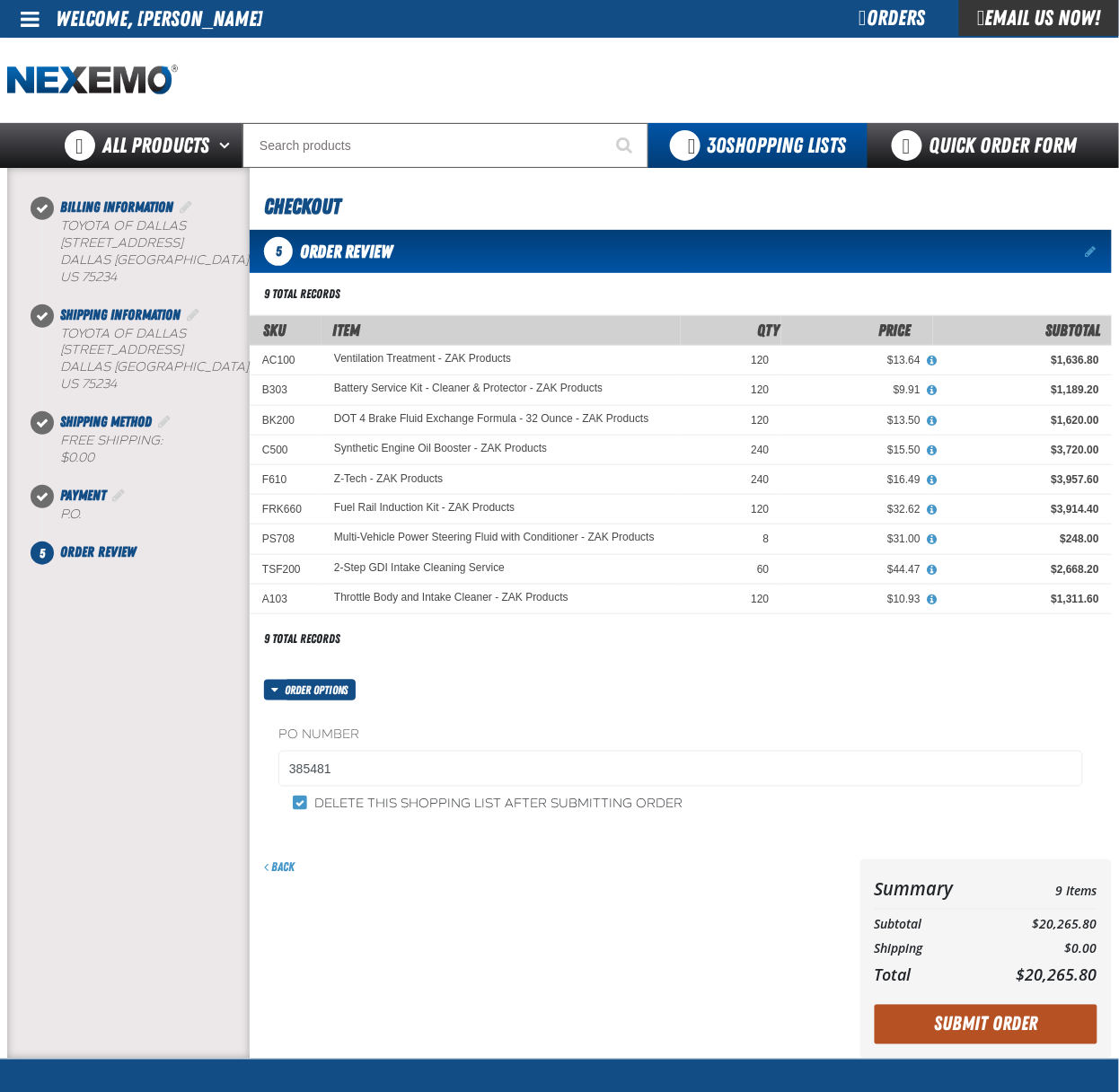
click at [977, 1014] on button "Submit Order" at bounding box center [986, 1024] width 223 height 40
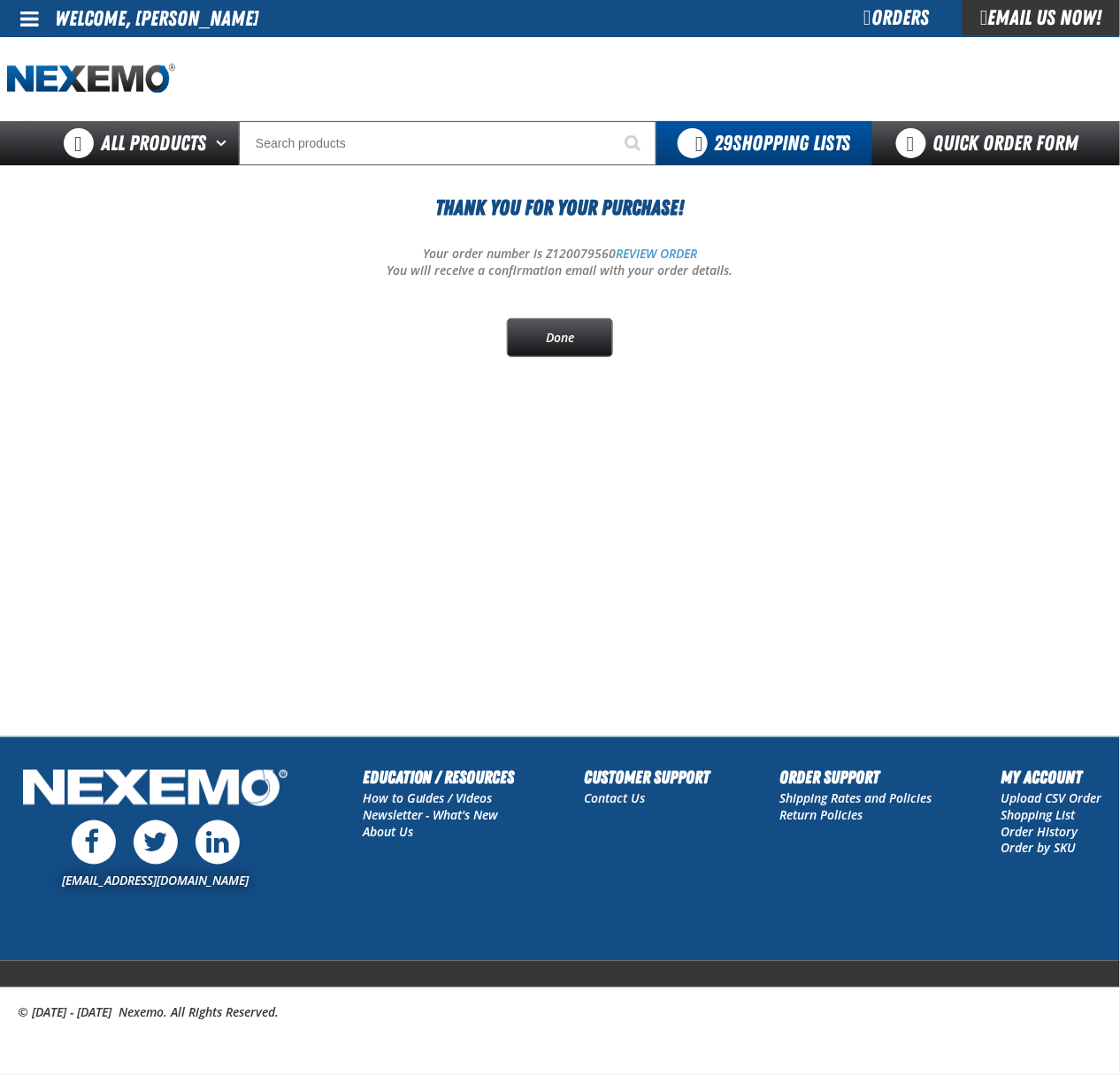
click at [896, 26] on div "Orders" at bounding box center [897, 17] width 133 height 35
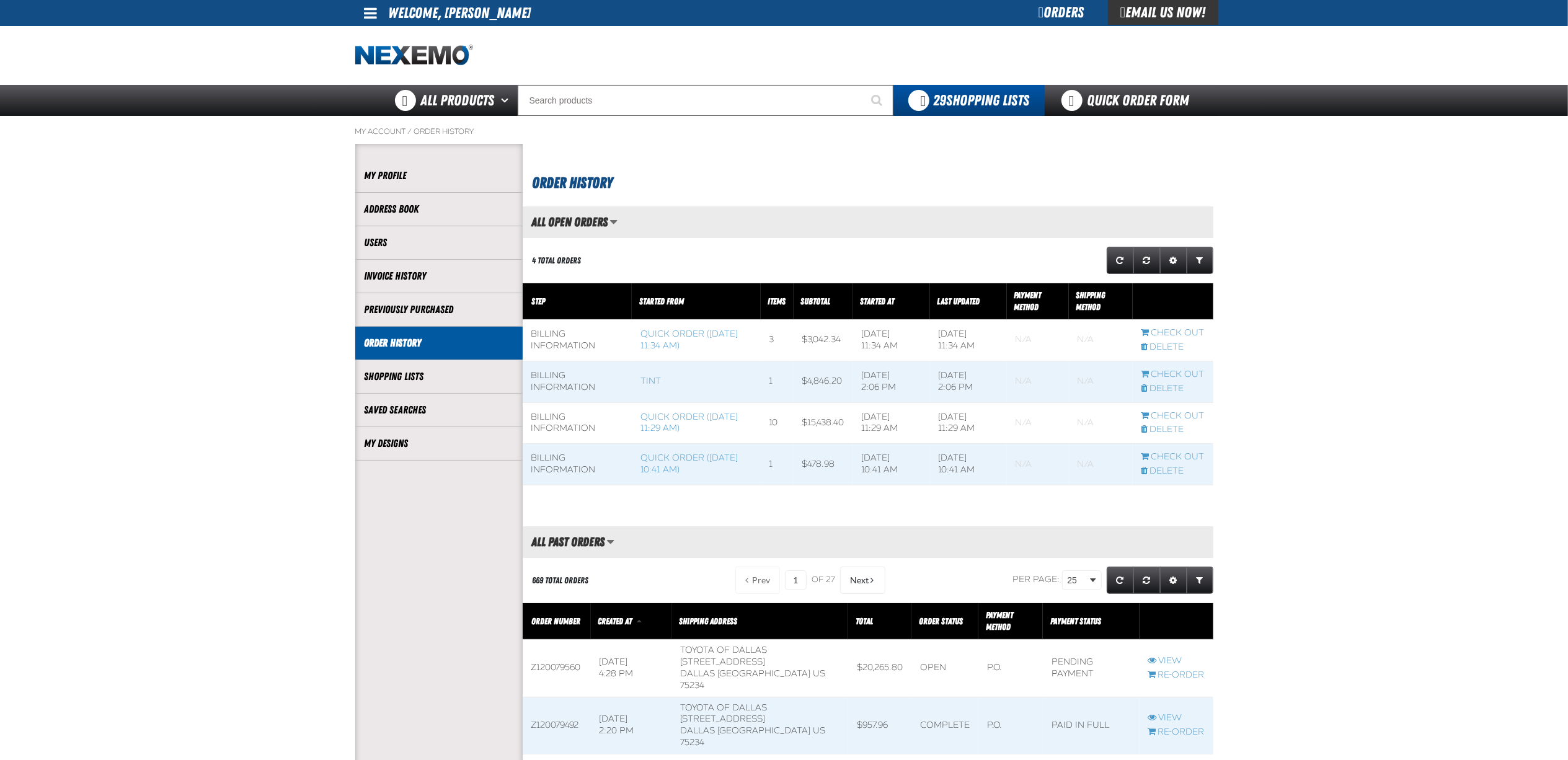
scroll to position [213, 690]
